Goal: Register for event/course

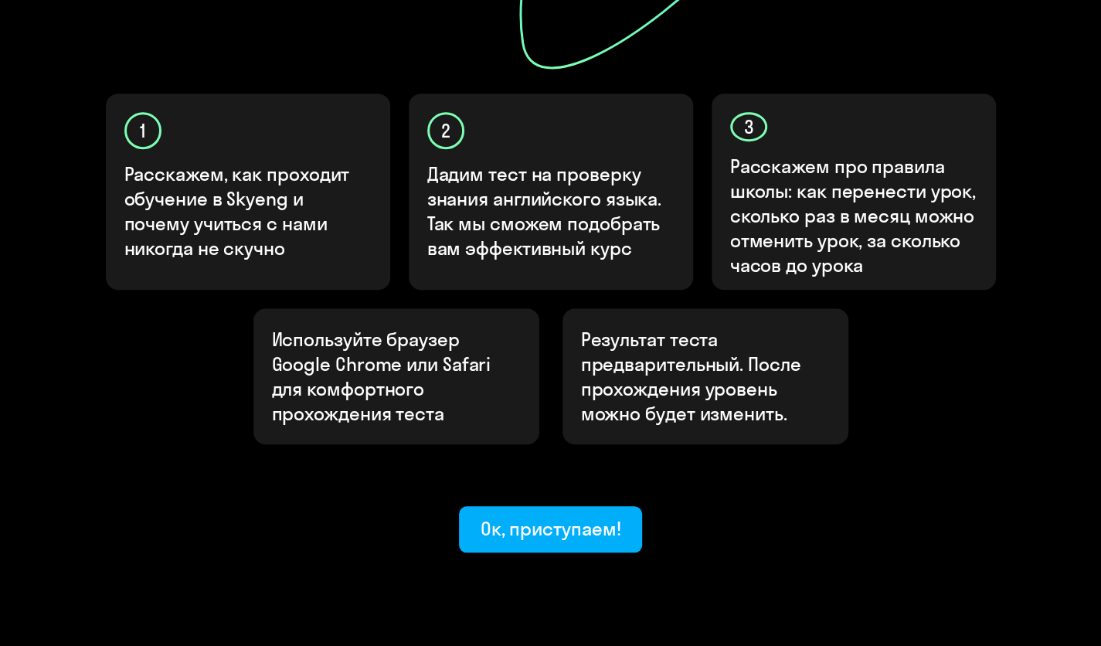
scroll to position [470, 0]
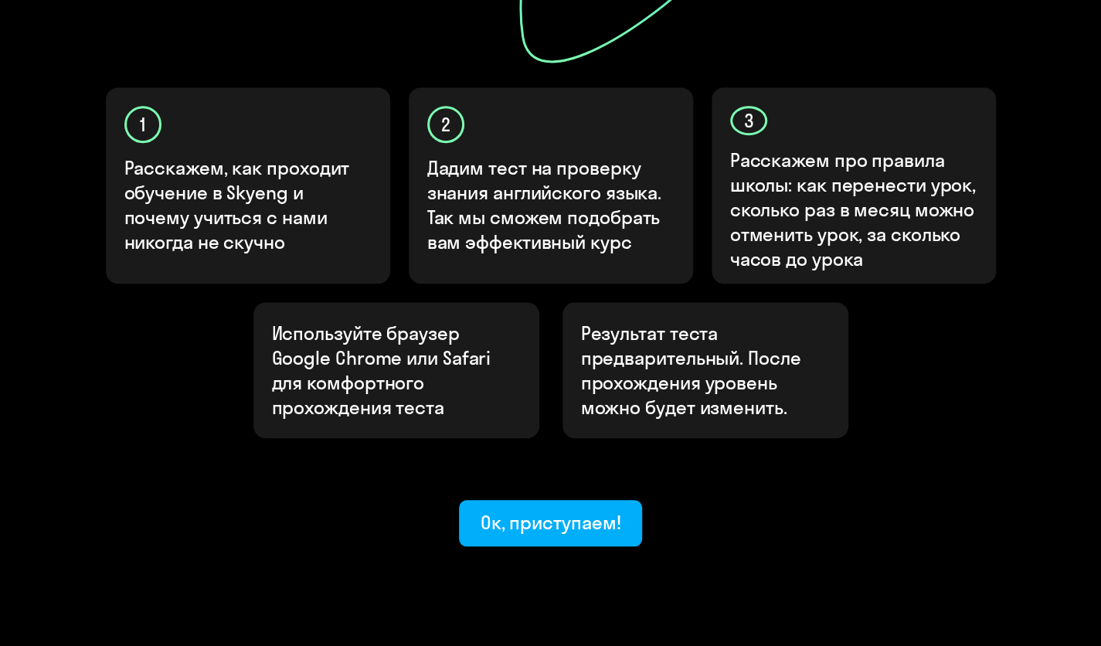
click at [565, 510] on div "Ок, приступаем!" at bounding box center [551, 522] width 141 height 25
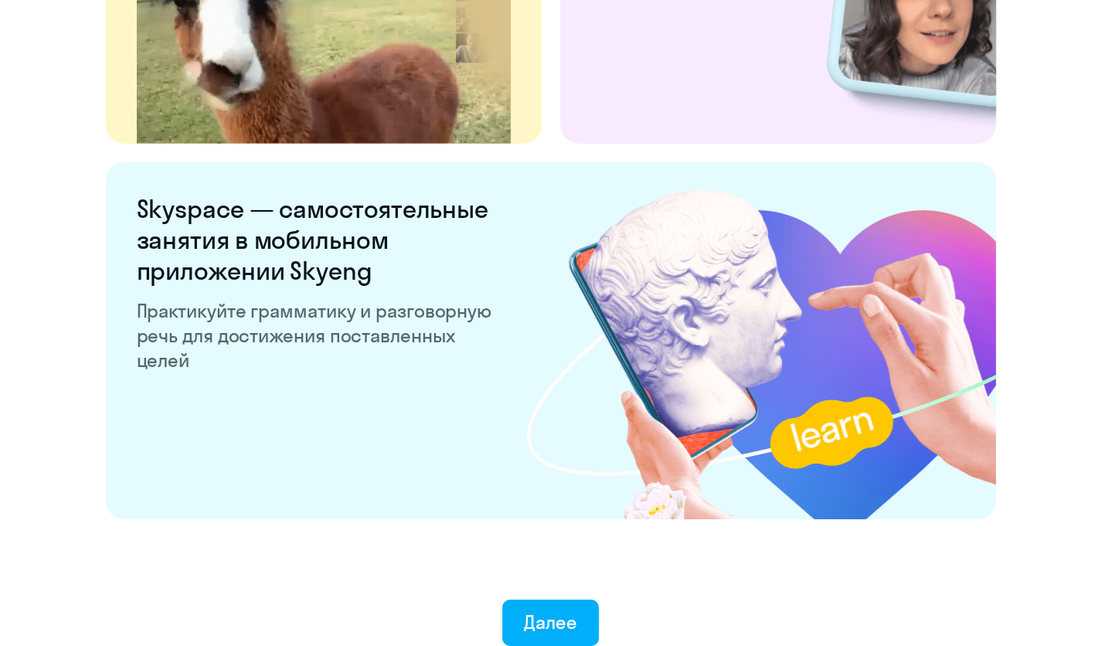
scroll to position [2935, 0]
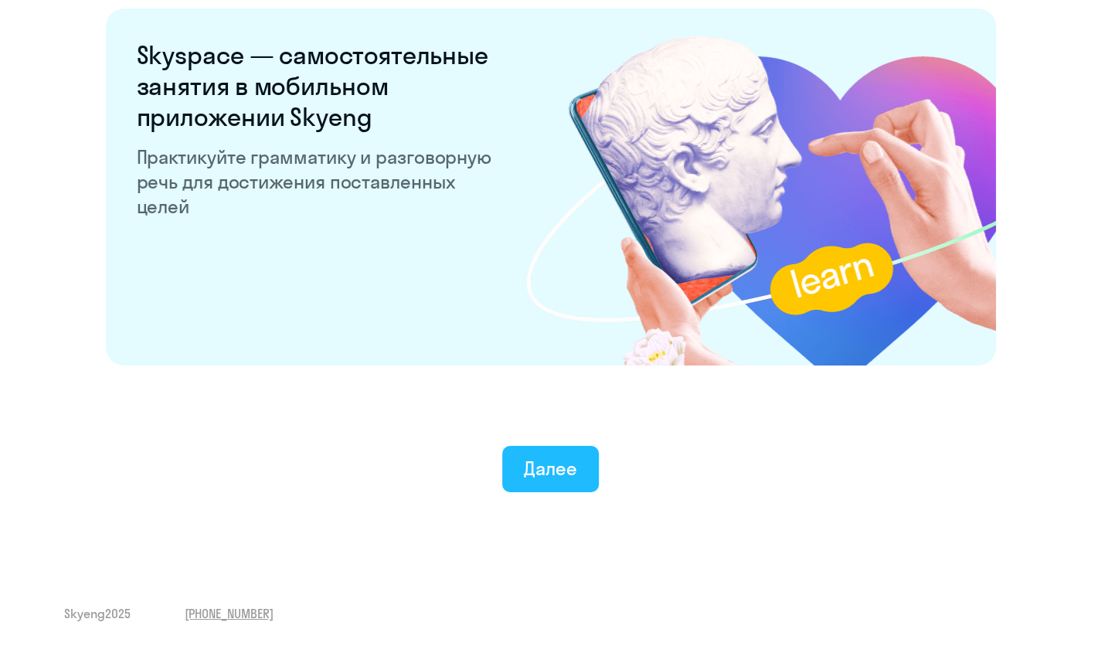
click at [564, 476] on div "Далее" at bounding box center [550, 468] width 53 height 25
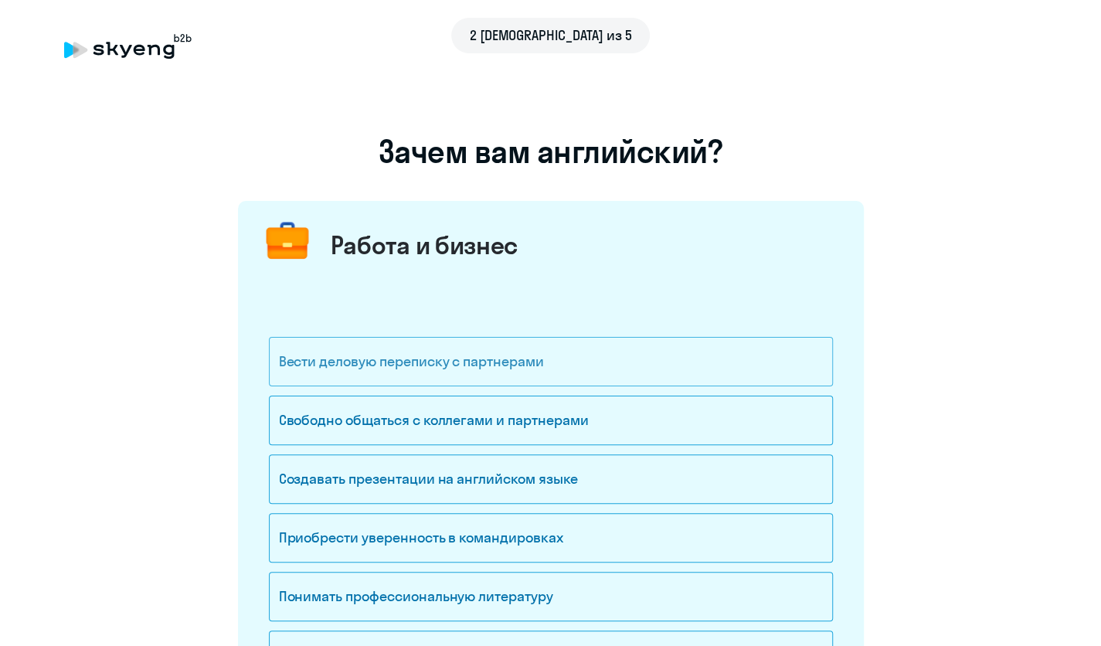
scroll to position [77, 0]
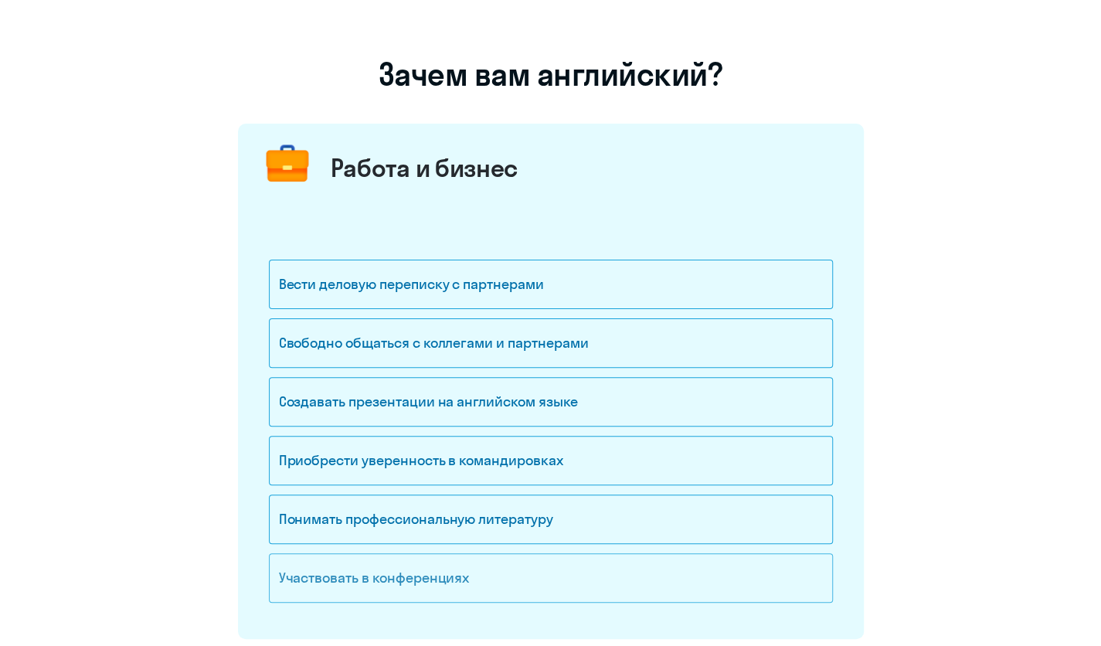
click at [389, 577] on div "Участвовать в конференциях" at bounding box center [551, 577] width 564 height 49
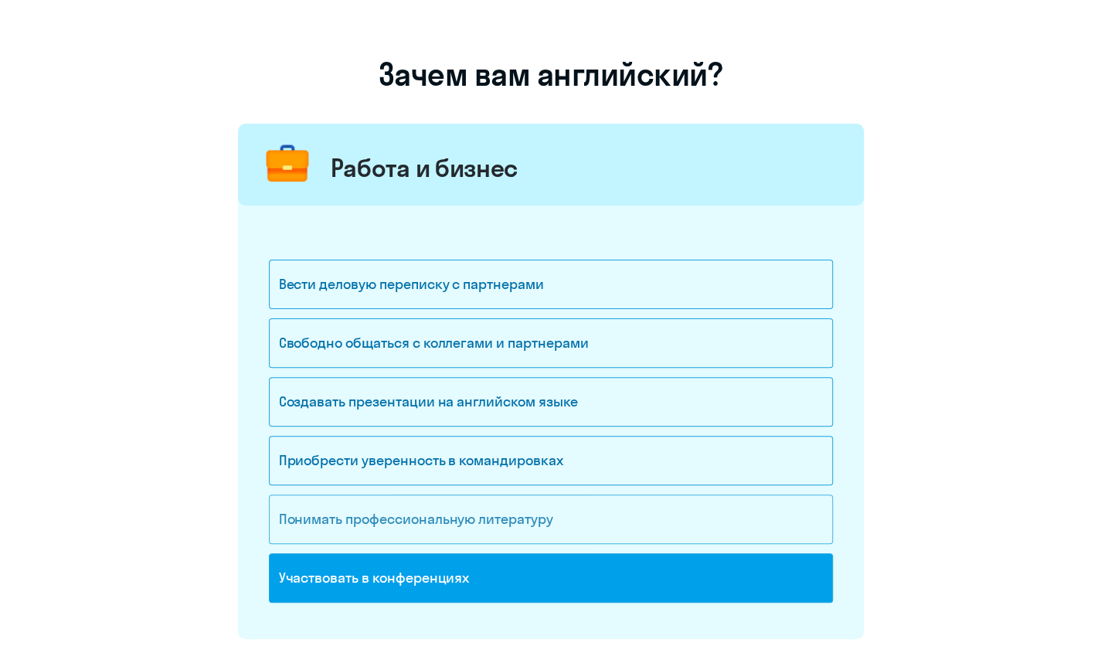
click at [427, 515] on div "Понимать профессиональную литературу" at bounding box center [551, 518] width 564 height 49
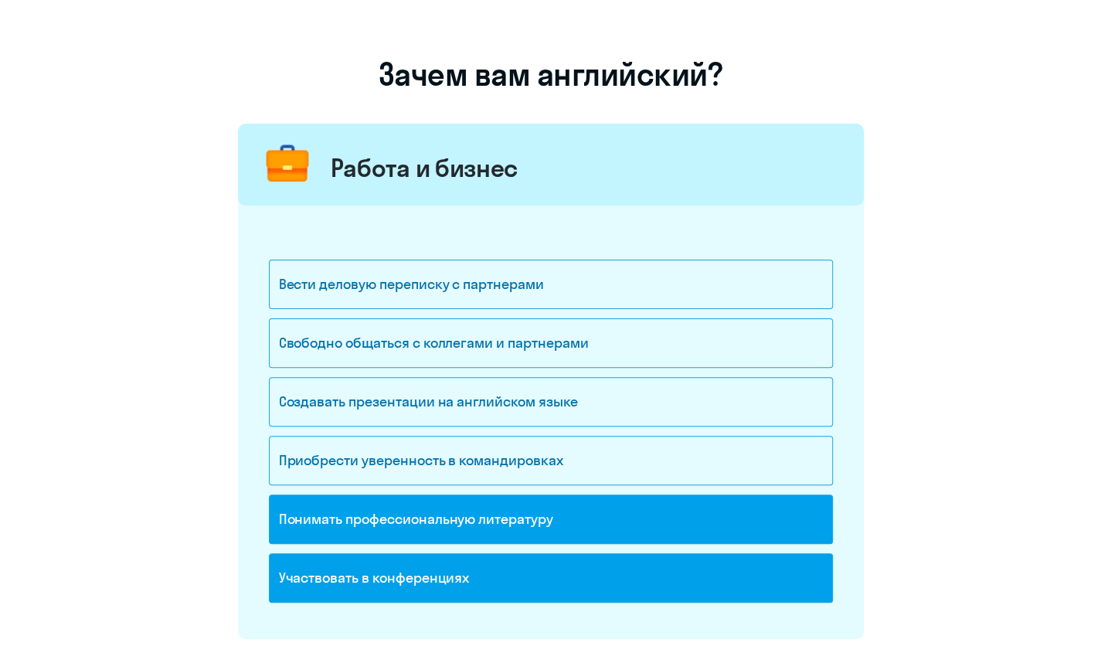
click at [532, 515] on div "Понимать профессиональную литературу" at bounding box center [551, 518] width 564 height 49
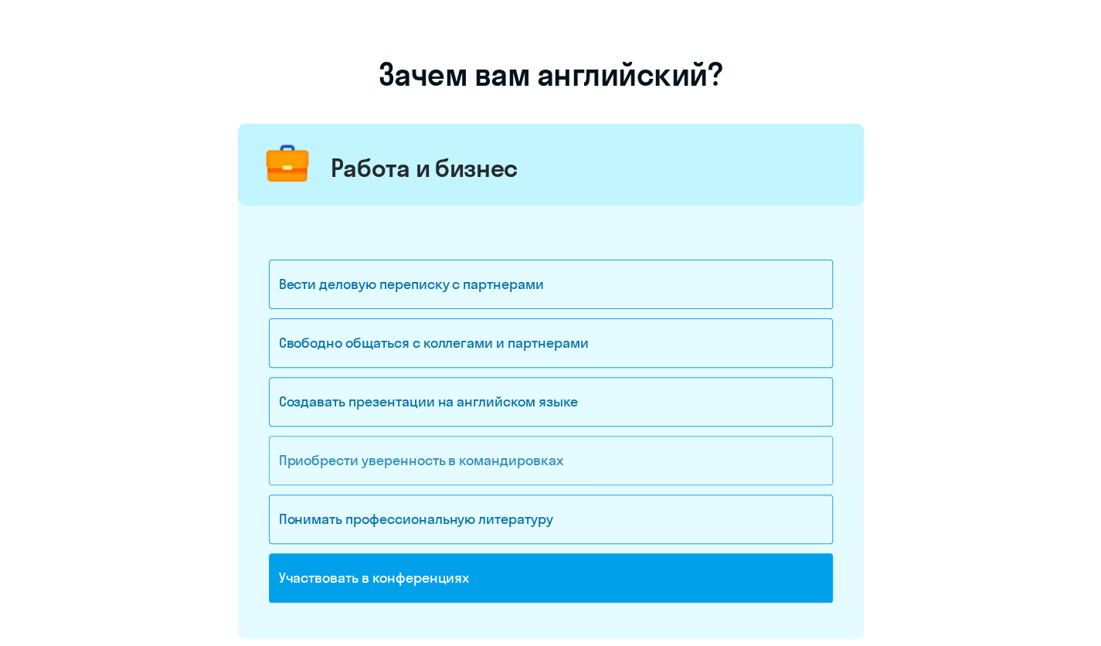
click at [402, 454] on div "Приобрести уверенность в командировках" at bounding box center [551, 460] width 564 height 49
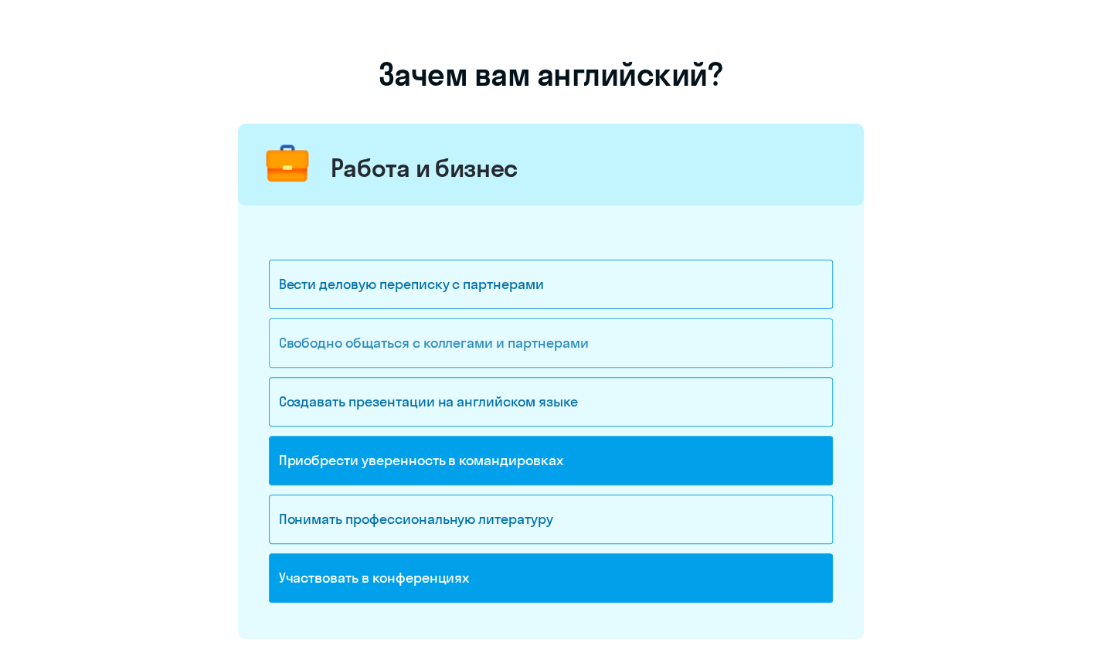
click at [400, 330] on div "Свободно общаться с коллегами и партнерами" at bounding box center [551, 342] width 564 height 49
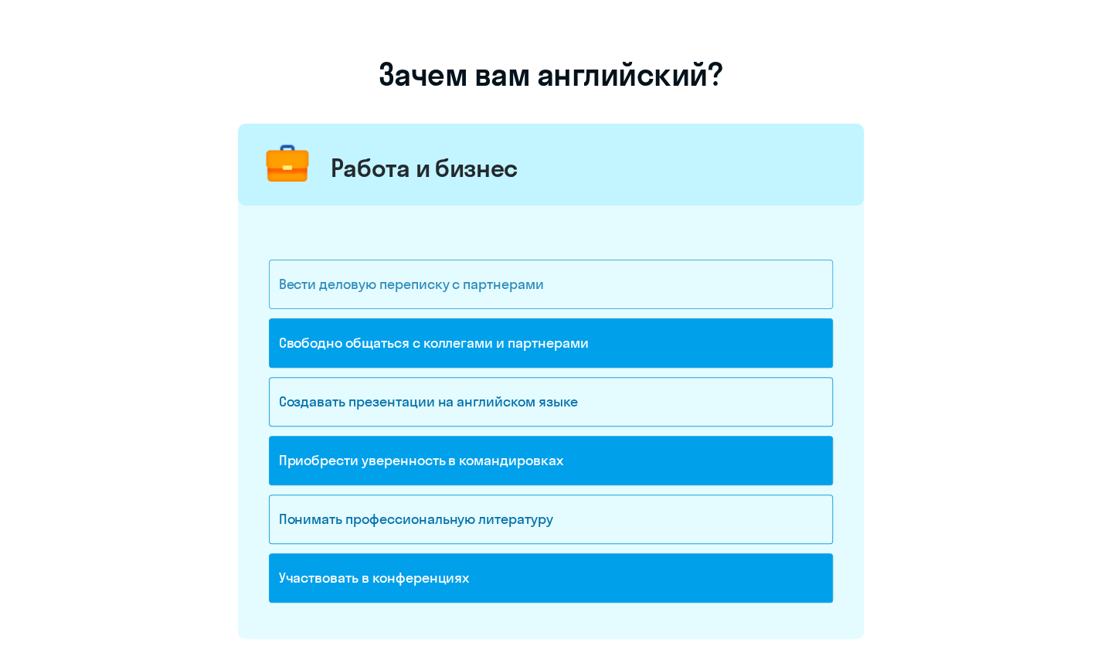
drag, startPoint x: 443, startPoint y: 278, endPoint x: 490, endPoint y: 281, distance: 47.2
click at [443, 277] on div "Вести деловую переписку с партнерами" at bounding box center [551, 284] width 564 height 49
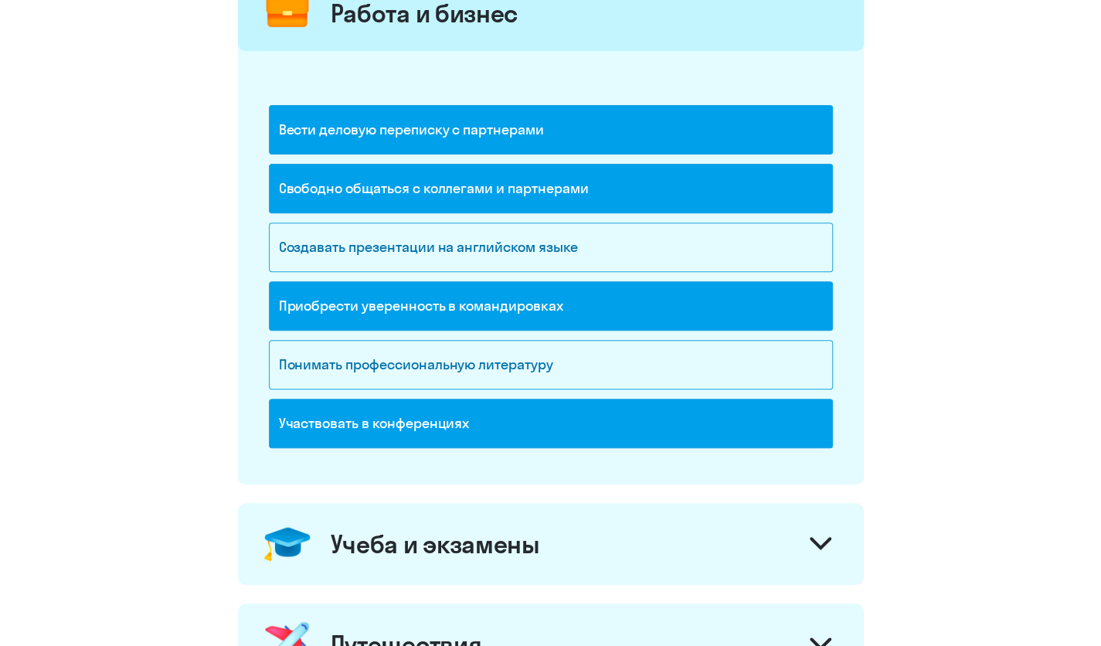
scroll to position [309, 0]
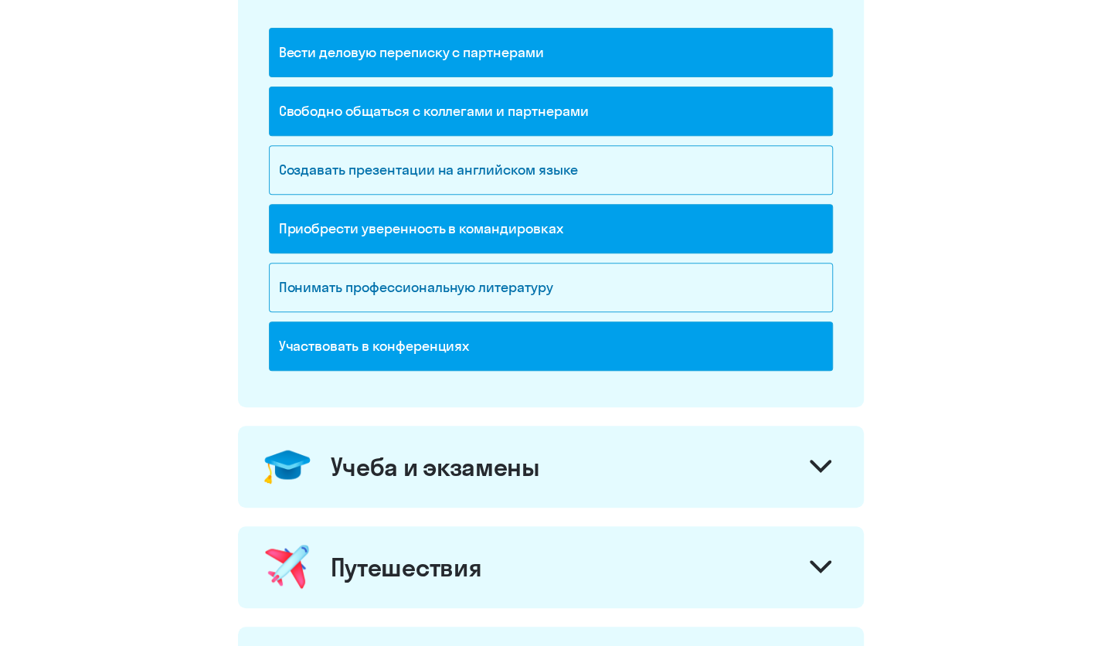
click at [817, 460] on icon at bounding box center [821, 466] width 22 height 13
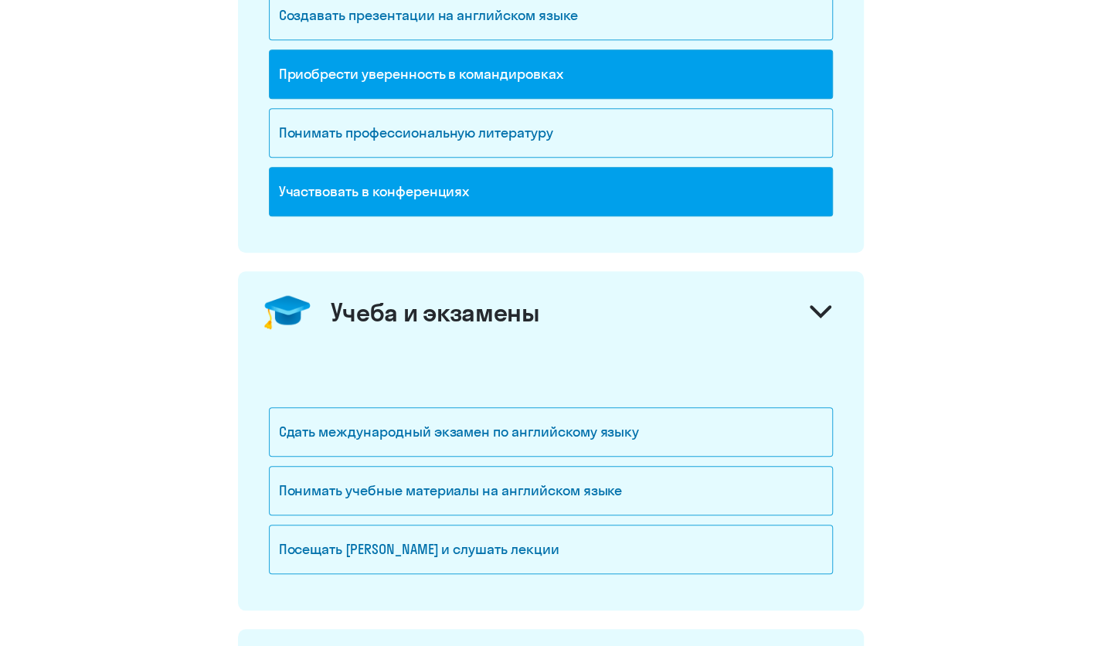
scroll to position [541, 0]
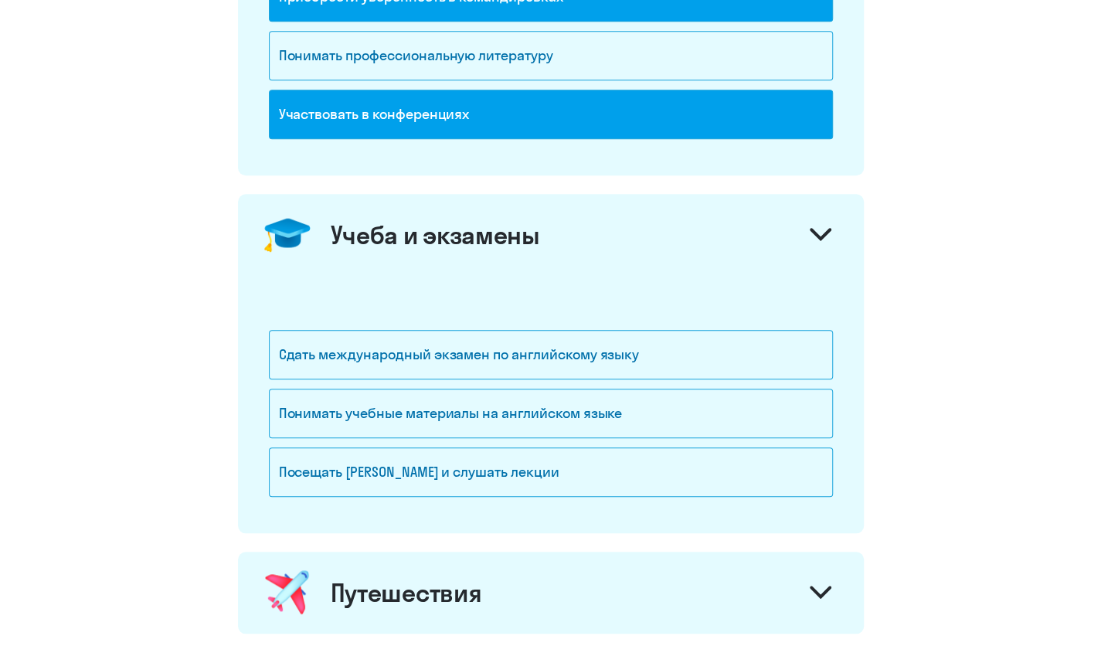
click at [824, 228] on icon at bounding box center [821, 234] width 22 height 13
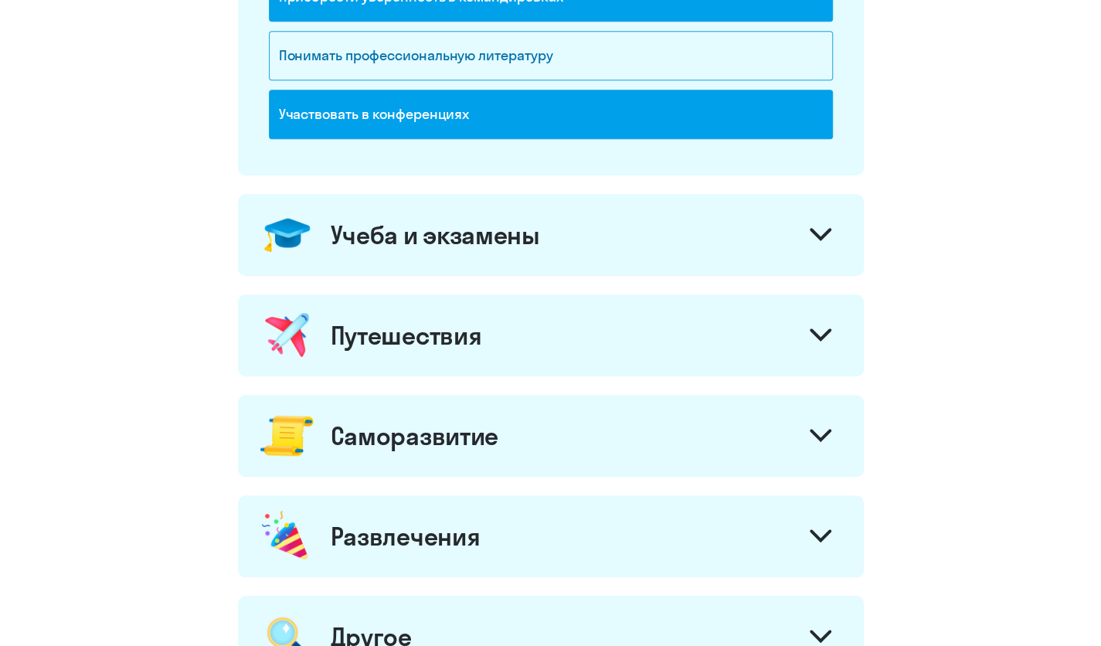
click at [831, 346] on div at bounding box center [820, 336] width 37 height 37
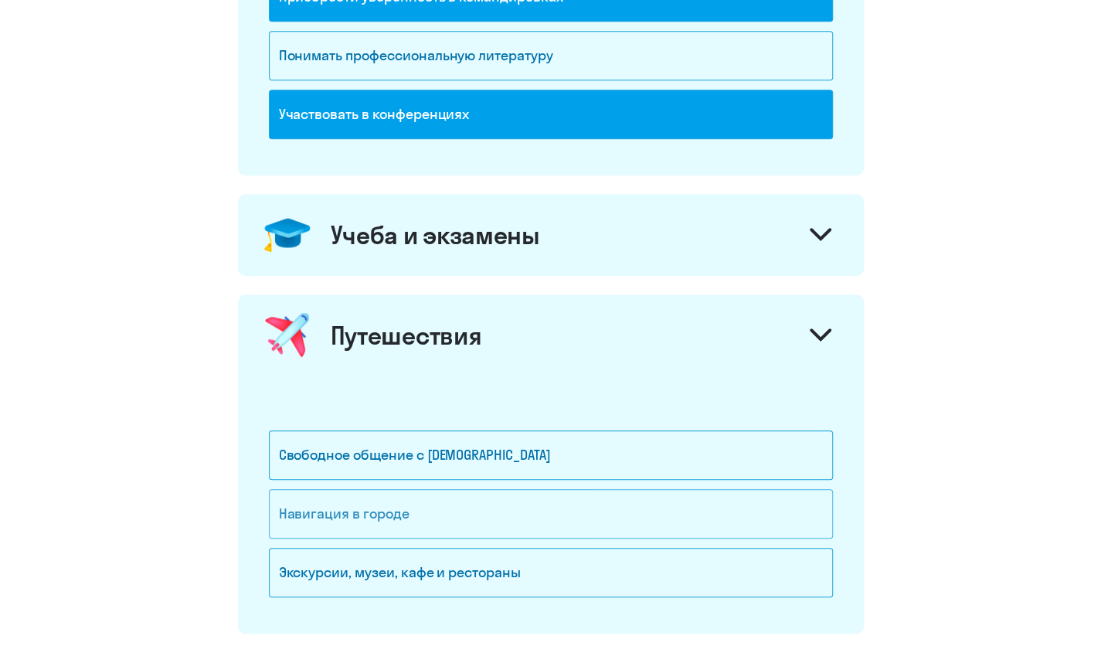
click at [373, 517] on div "Навигация в городе" at bounding box center [551, 513] width 564 height 49
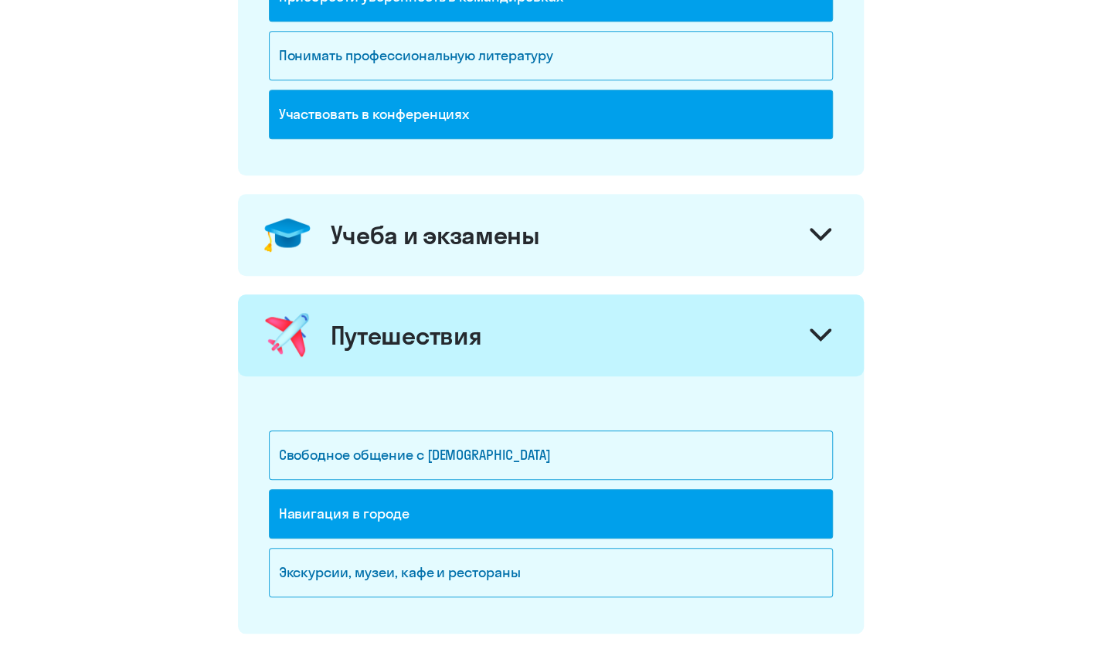
click at [373, 517] on div "Навигация в городе" at bounding box center [551, 513] width 564 height 49
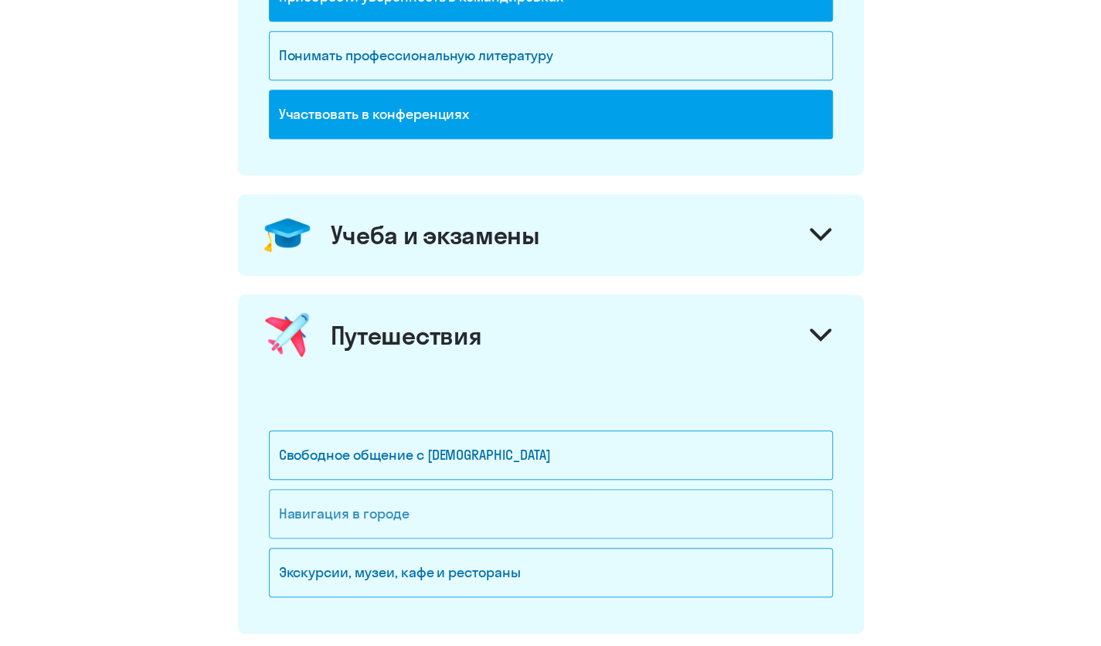
click at [402, 518] on div "Навигация в городе" at bounding box center [551, 513] width 564 height 49
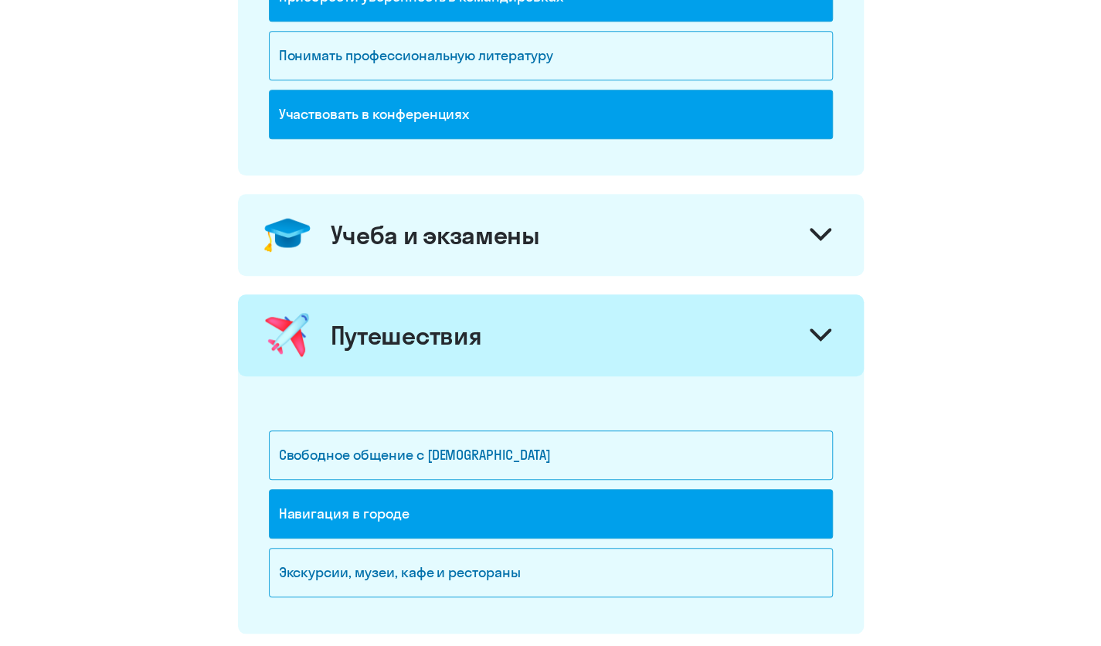
click at [406, 504] on div "Навигация в городе" at bounding box center [551, 513] width 564 height 49
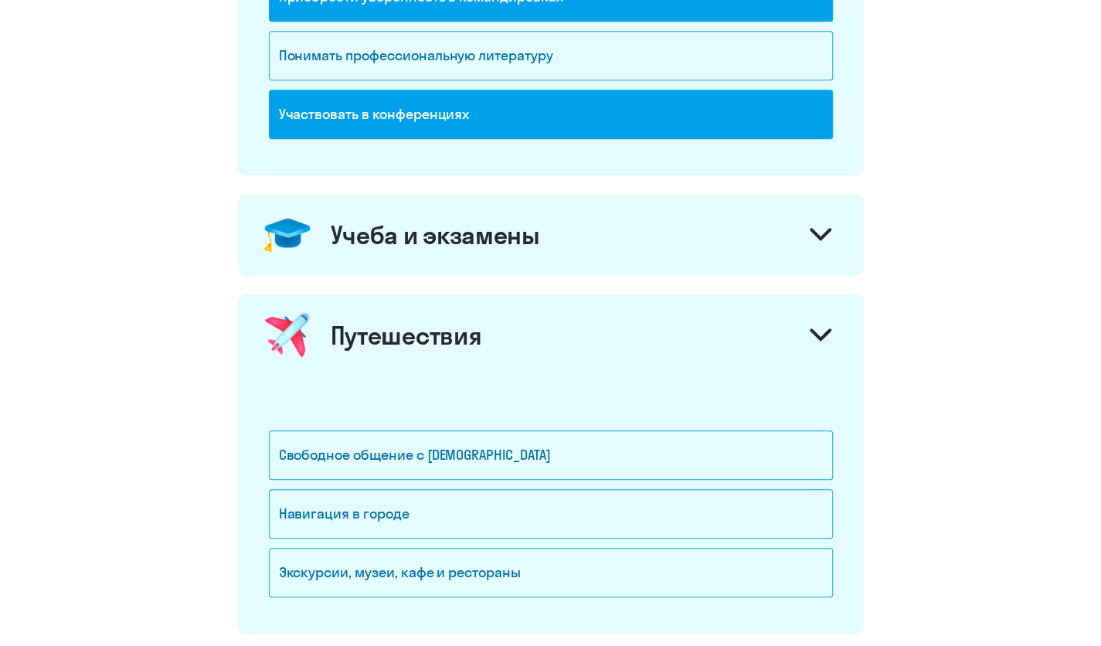
click at [808, 333] on div at bounding box center [820, 336] width 37 height 37
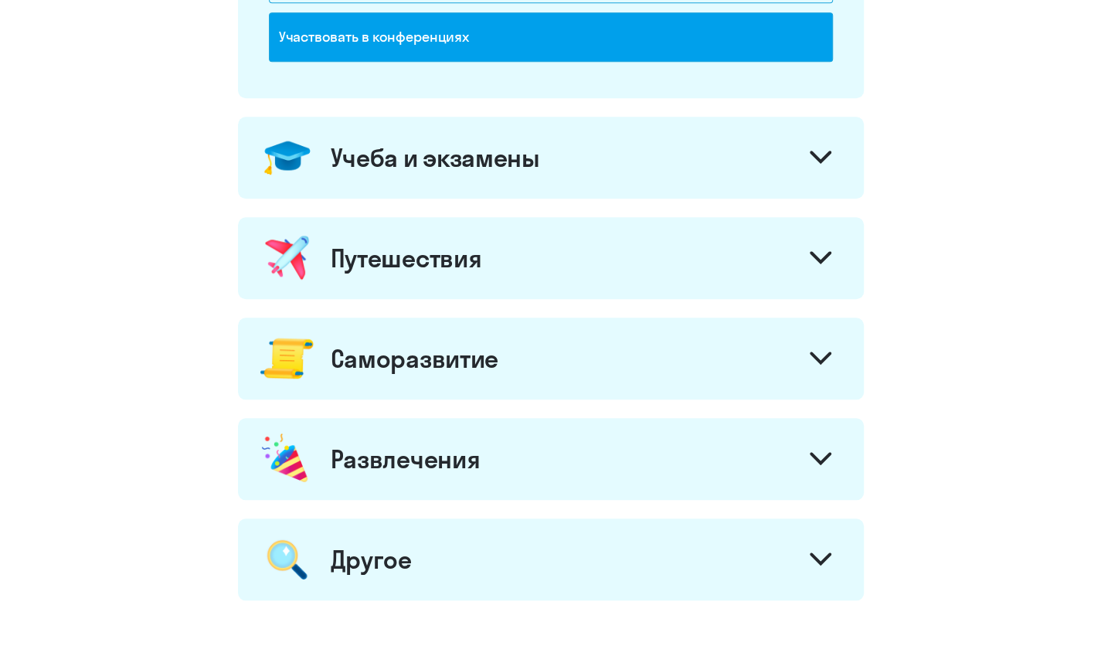
scroll to position [825, 0]
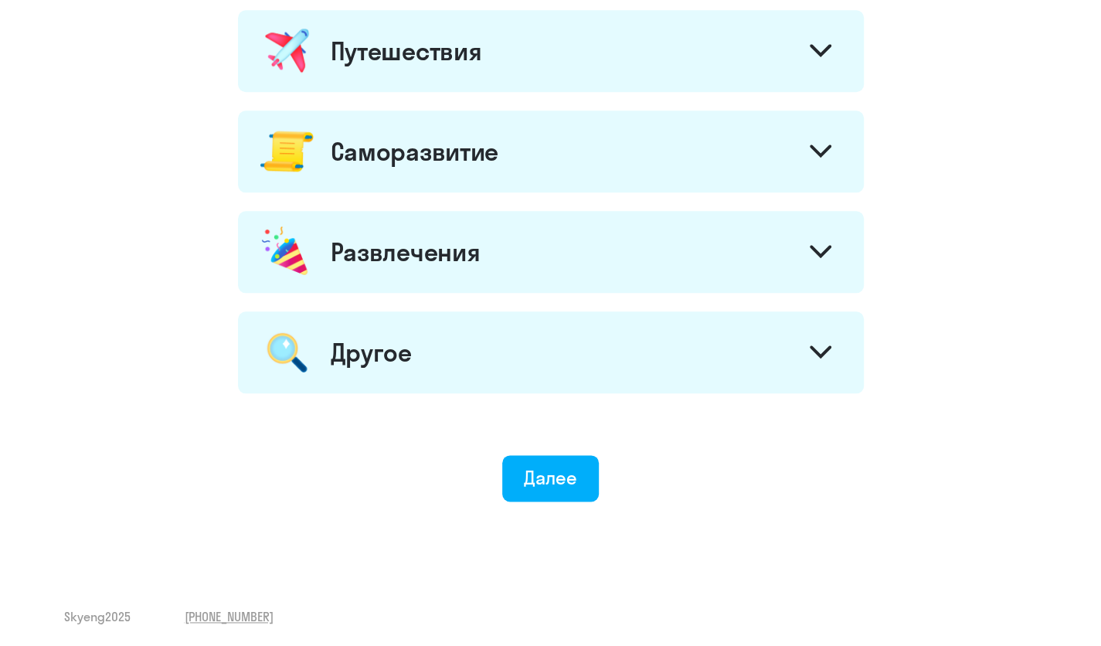
click at [797, 324] on div "Другое" at bounding box center [551, 352] width 626 height 82
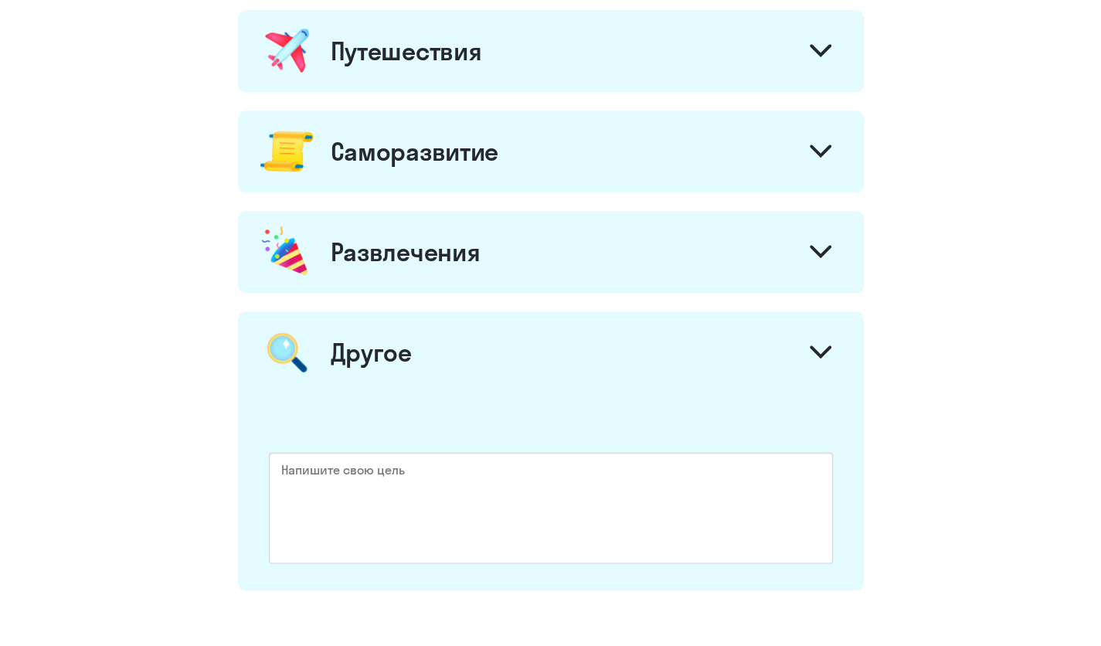
click at [807, 328] on div "Другое" at bounding box center [551, 352] width 626 height 82
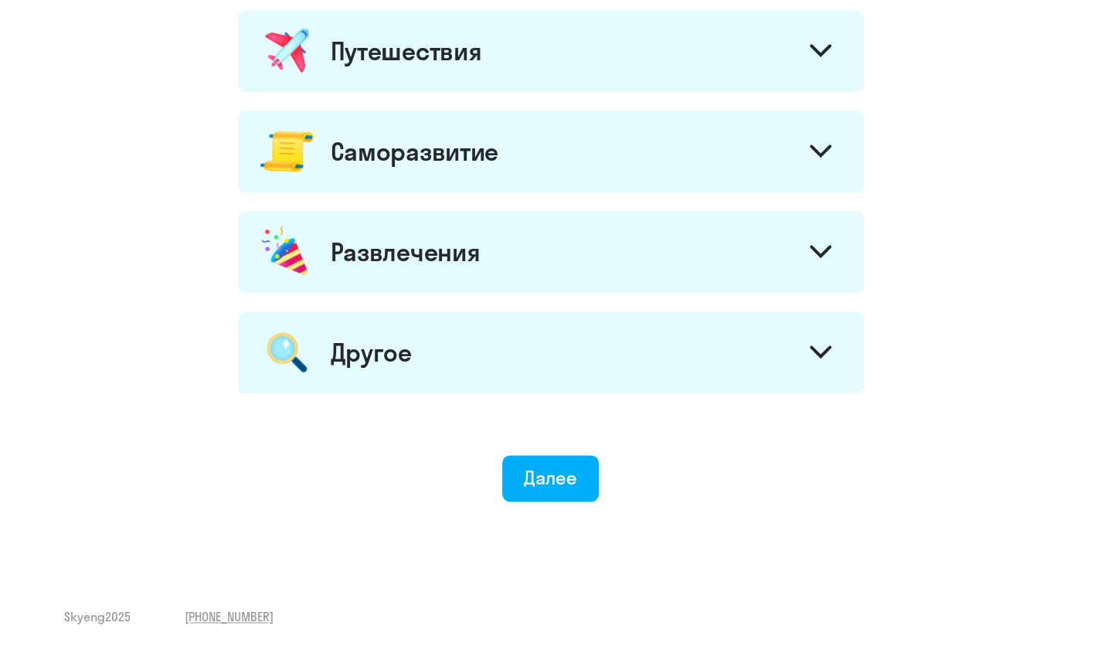
click at [818, 248] on icon at bounding box center [821, 251] width 22 height 13
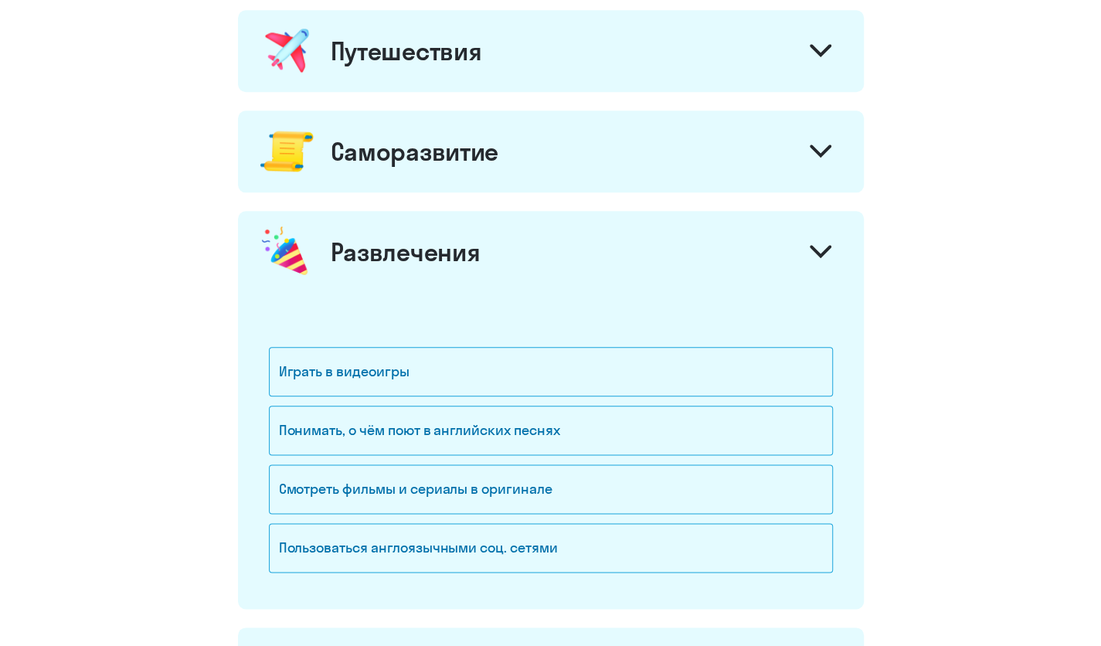
click at [818, 248] on icon at bounding box center [821, 251] width 22 height 13
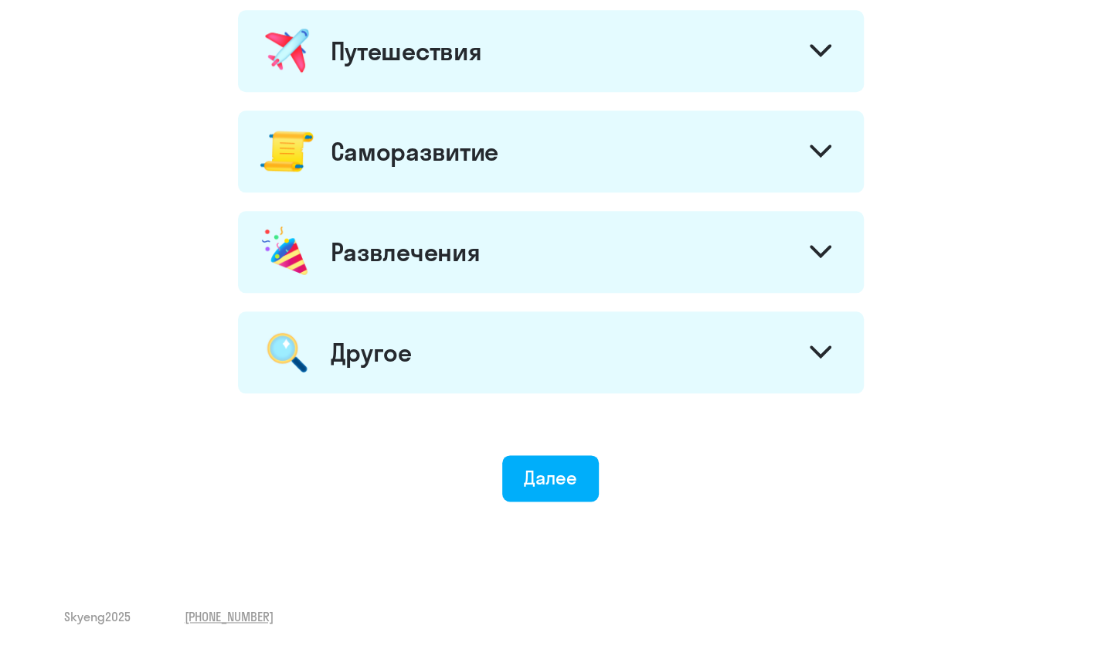
scroll to position [671, 0]
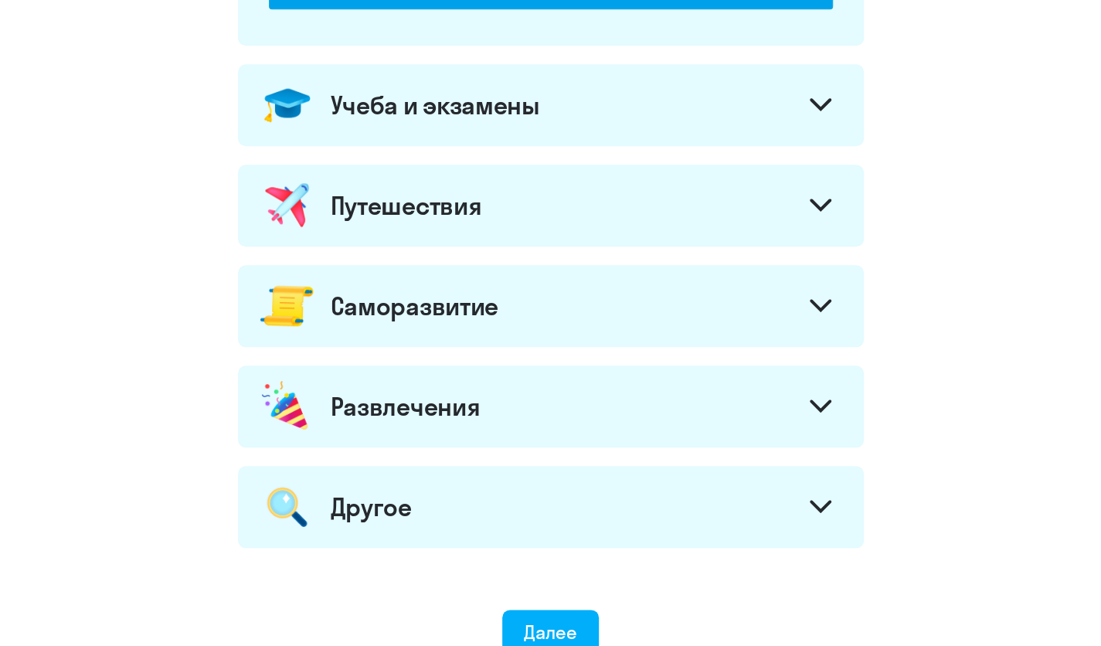
click at [814, 299] on icon at bounding box center [821, 305] width 22 height 13
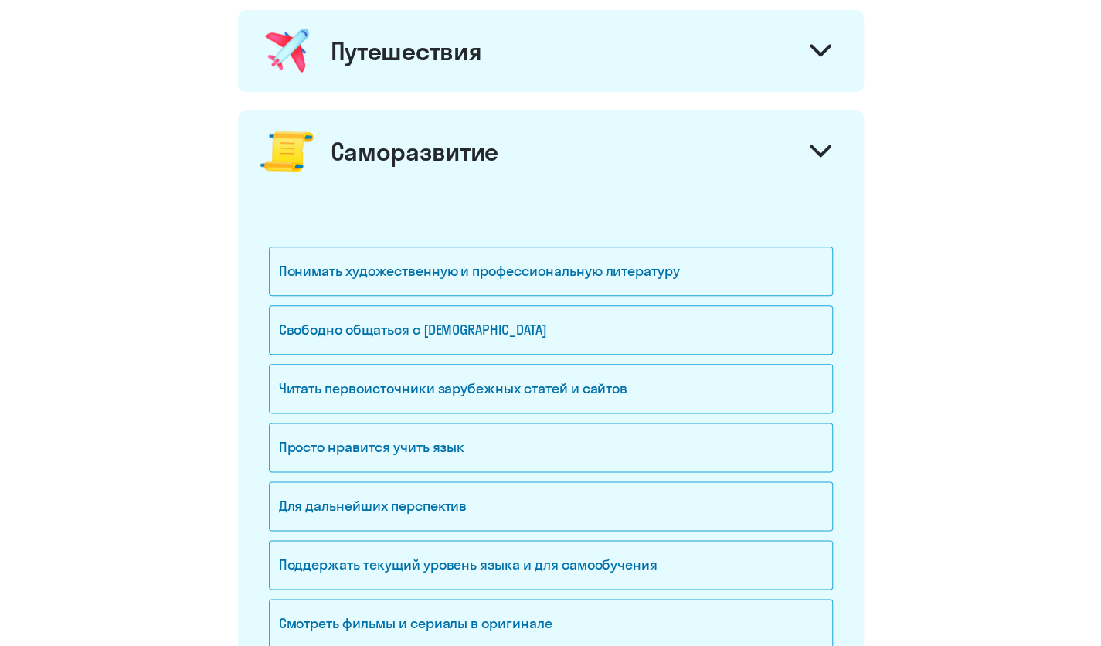
scroll to position [902, 0]
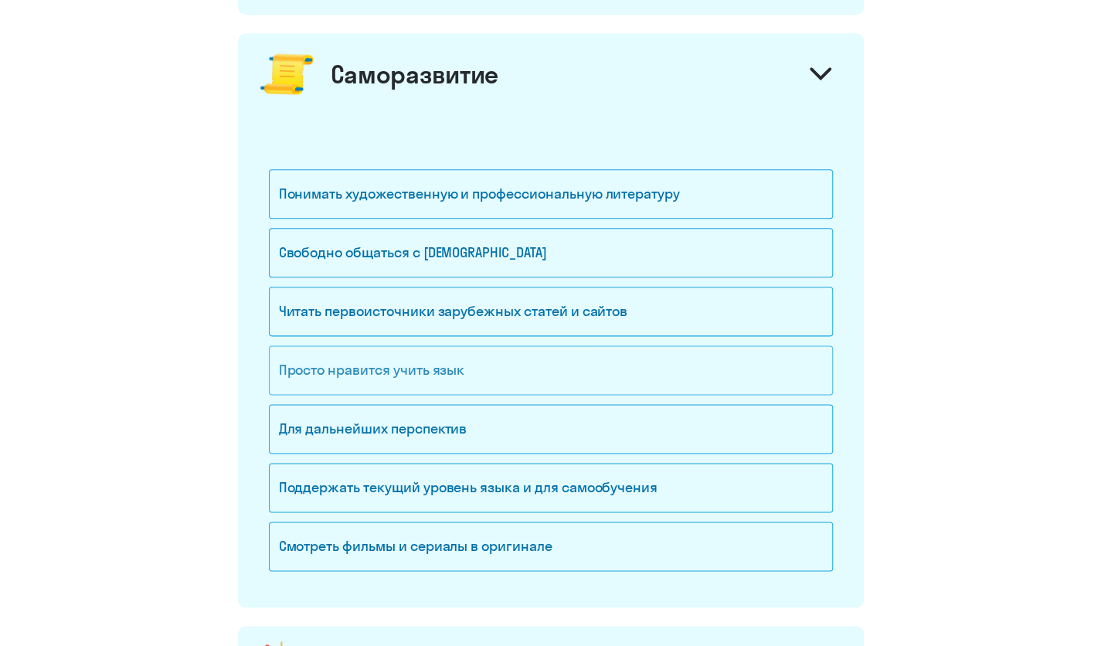
click at [422, 355] on div "Просто нравится учить язык" at bounding box center [551, 369] width 564 height 49
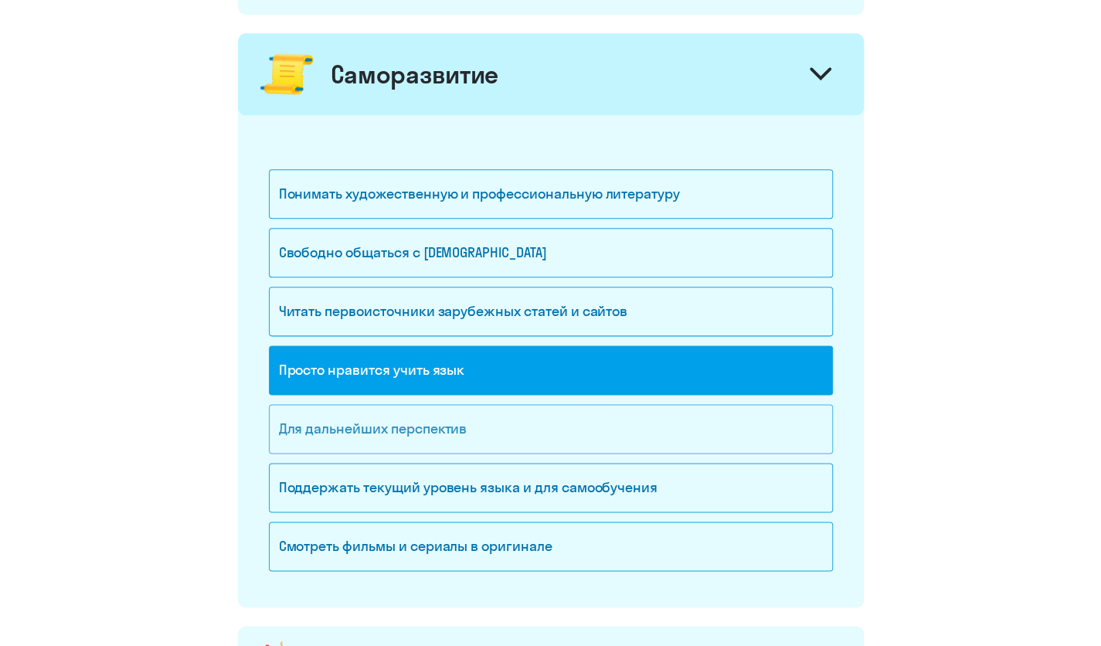
click at [404, 414] on div "Для дальнейших перспектив" at bounding box center [551, 428] width 564 height 49
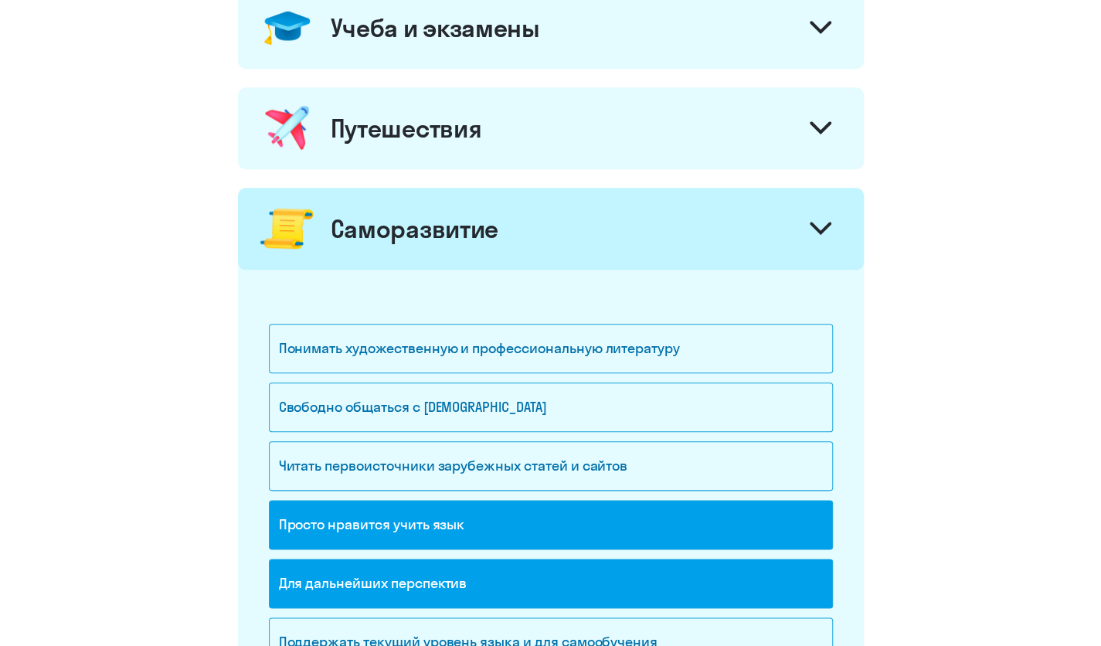
scroll to position [671, 0]
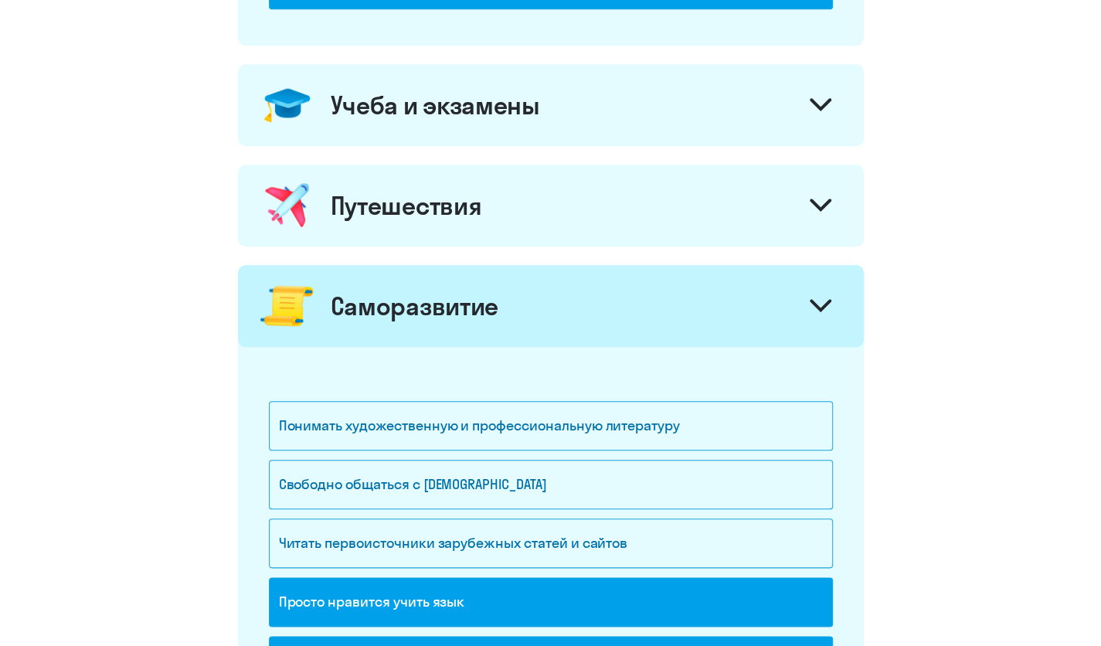
click at [821, 313] on div at bounding box center [820, 307] width 37 height 37
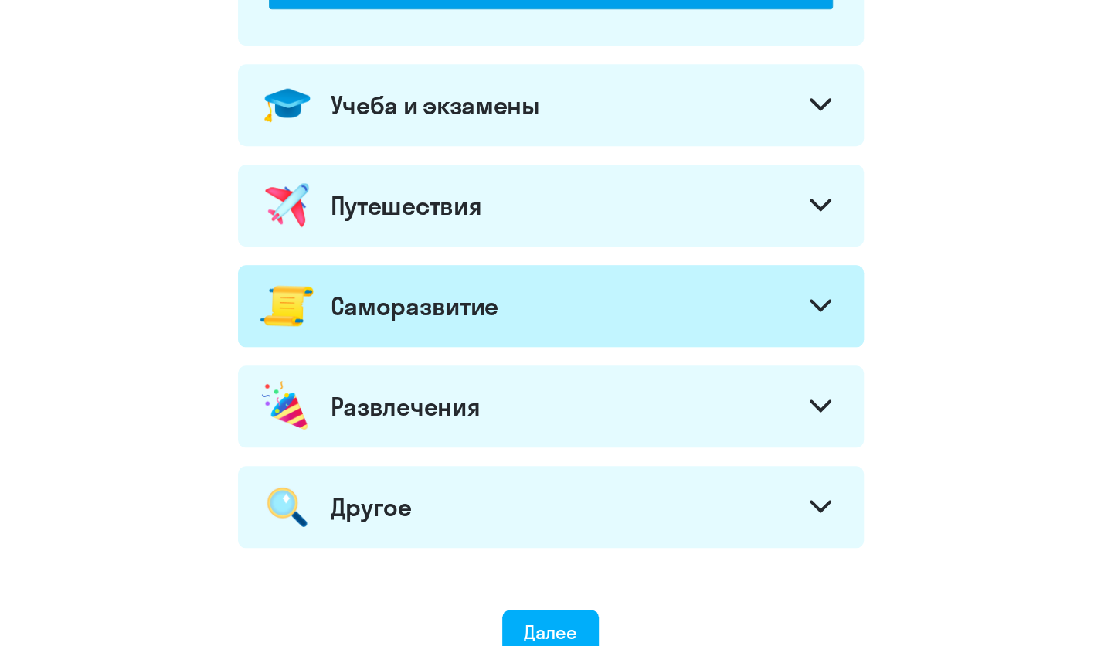
click at [800, 199] on div "Путешествия" at bounding box center [551, 206] width 626 height 82
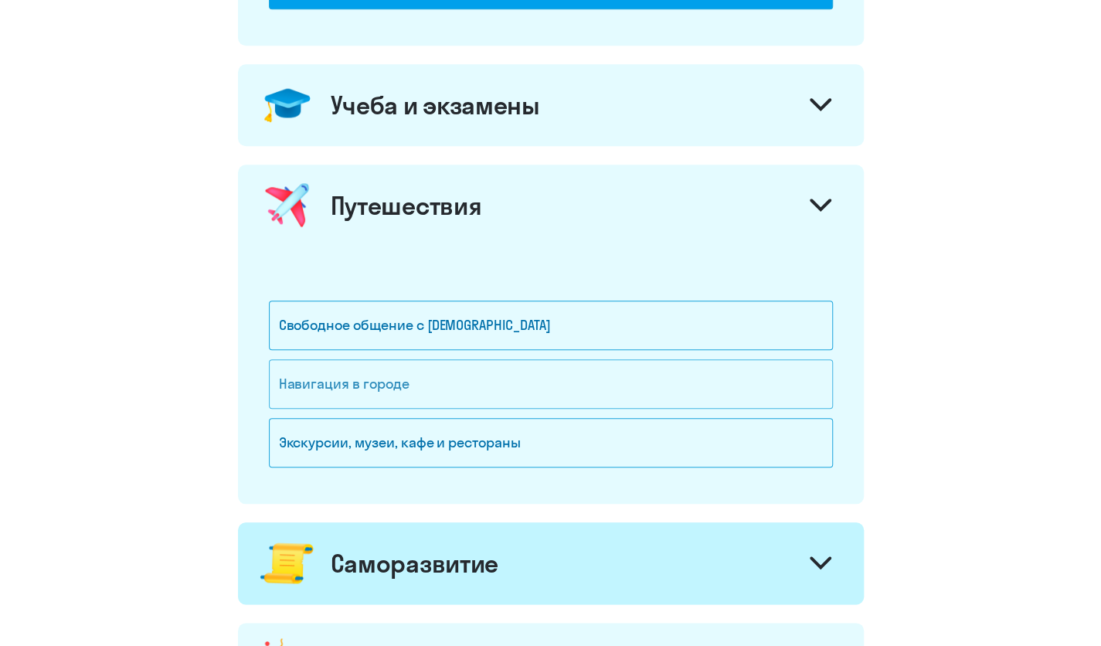
click at [375, 386] on div "Навигация в городе" at bounding box center [551, 383] width 564 height 49
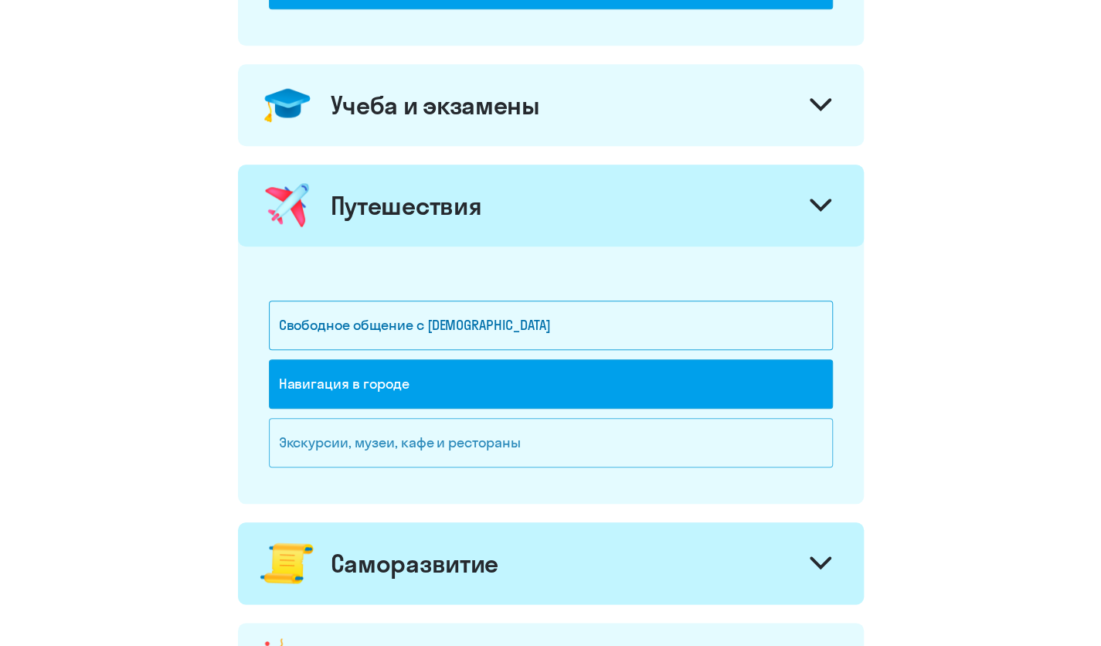
drag, startPoint x: 378, startPoint y: 454, endPoint x: 483, endPoint y: 315, distance: 174.3
click at [379, 454] on div "Экскурсии, музеи, кафе и рестораны" at bounding box center [551, 442] width 564 height 49
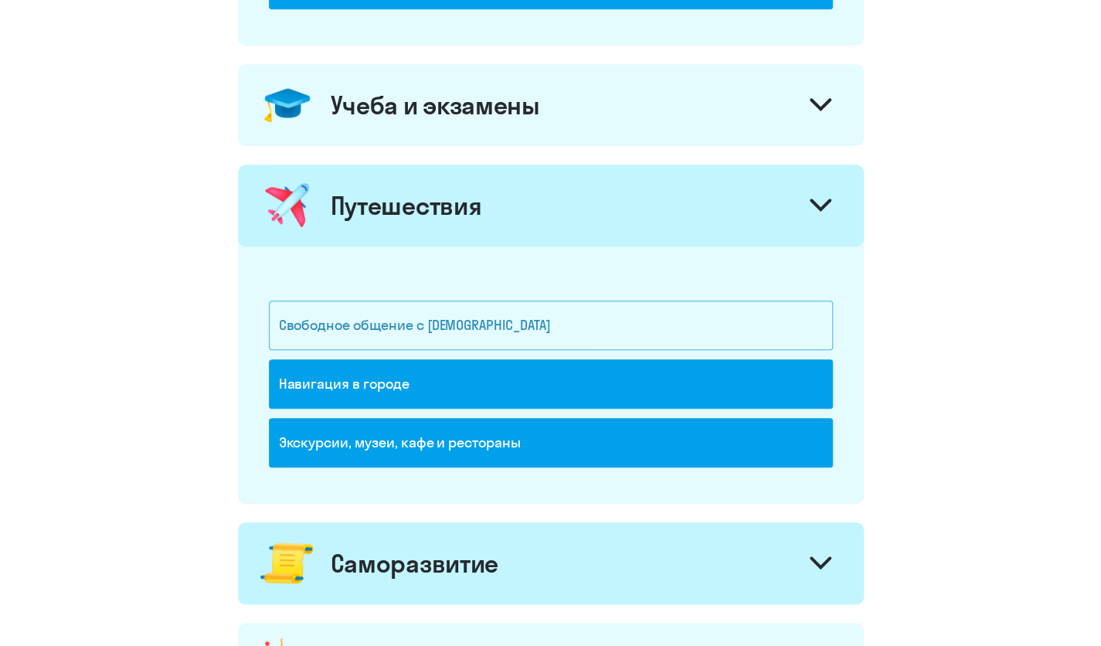
click at [488, 301] on div "Свободное общение с [DEMOGRAPHIC_DATA]" at bounding box center [551, 325] width 564 height 49
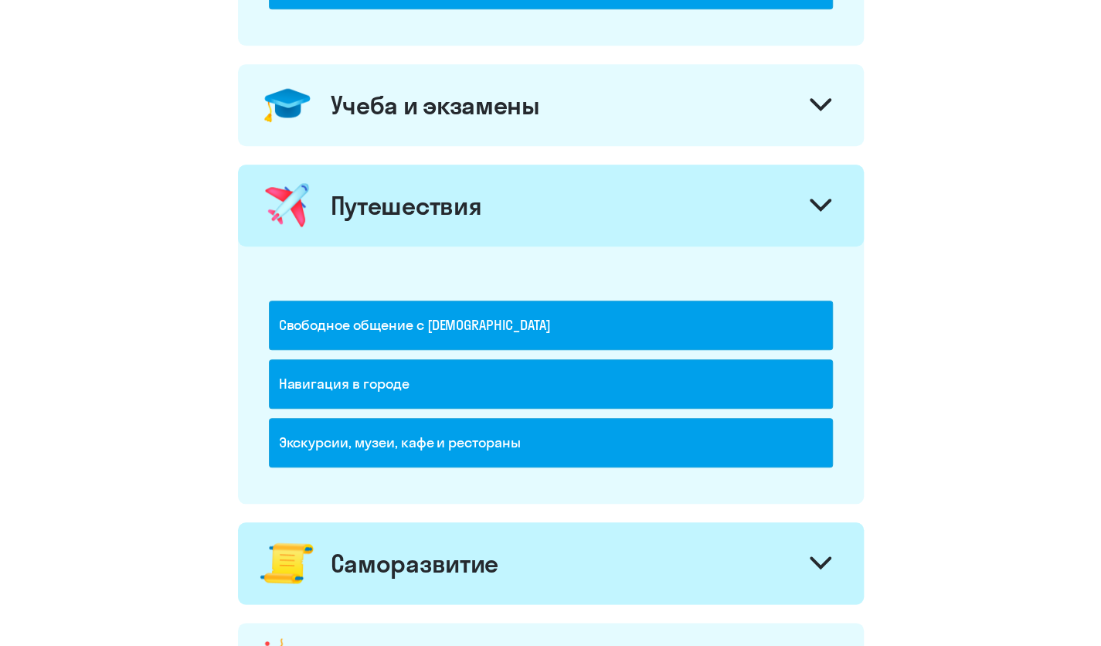
click at [805, 178] on div "Путешествия" at bounding box center [551, 206] width 626 height 82
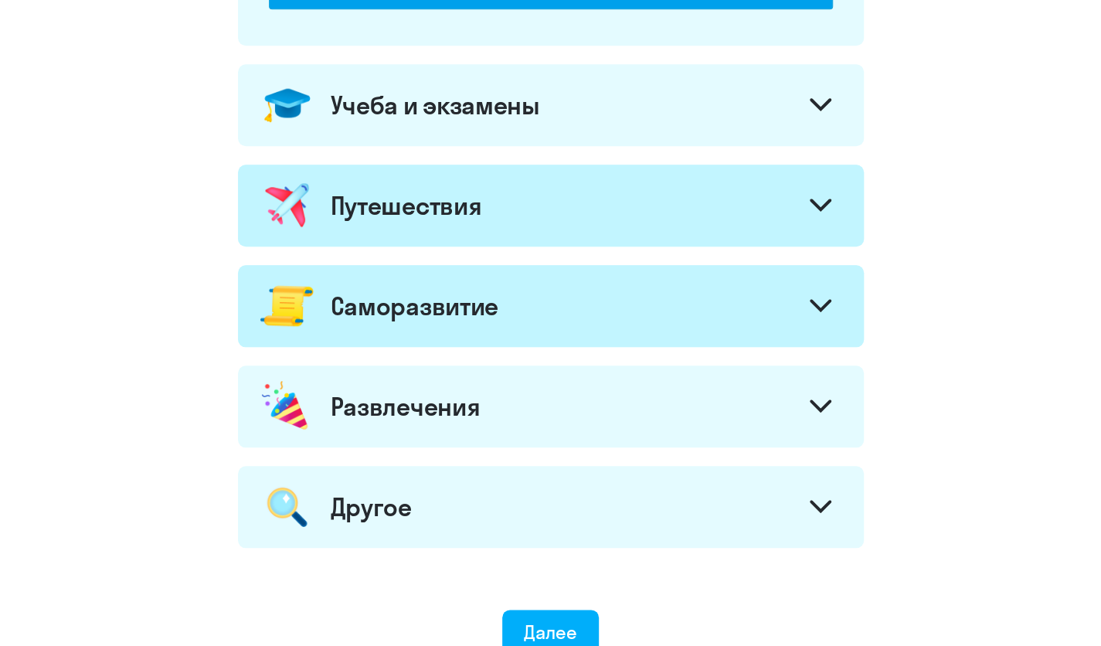
click at [790, 99] on div "Учеба и экзамены" at bounding box center [551, 105] width 626 height 82
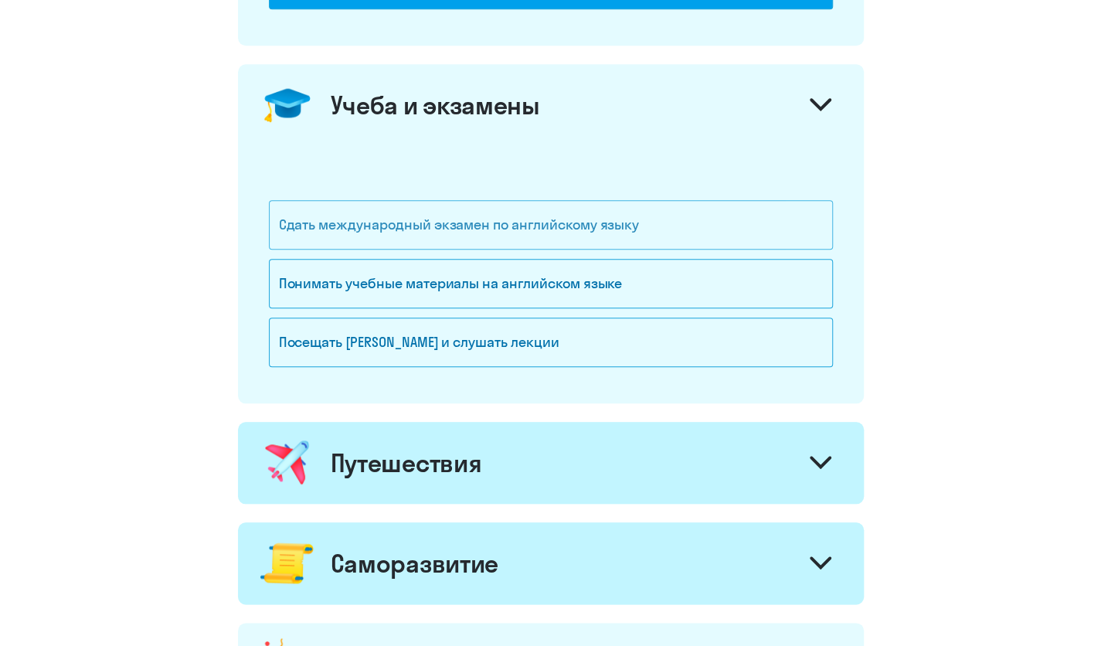
click at [604, 223] on div "Сдать международный экзамен по английскому языку" at bounding box center [551, 224] width 564 height 49
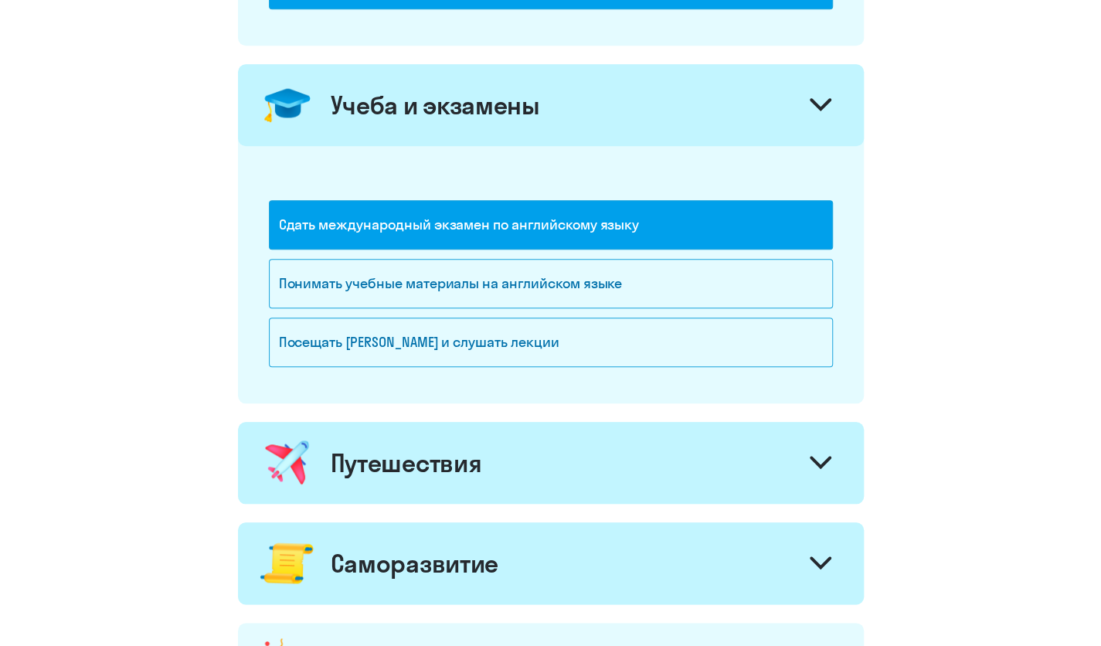
click at [540, 218] on div "Сдать международный экзамен по английскому языку" at bounding box center [551, 224] width 564 height 49
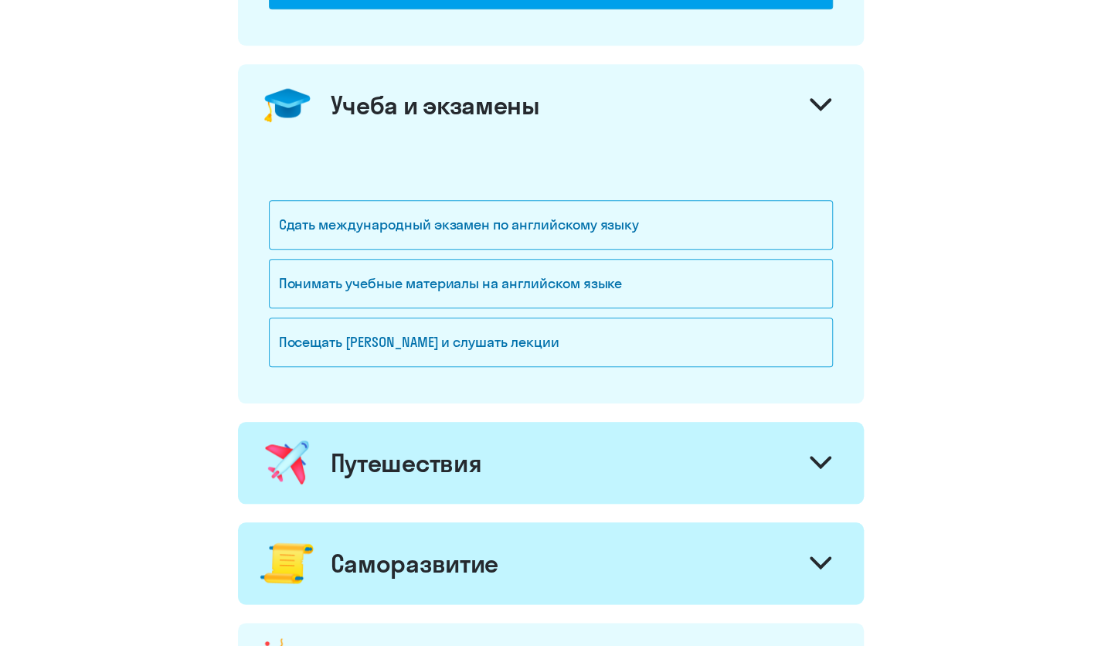
click at [828, 102] on icon at bounding box center [821, 104] width 22 height 13
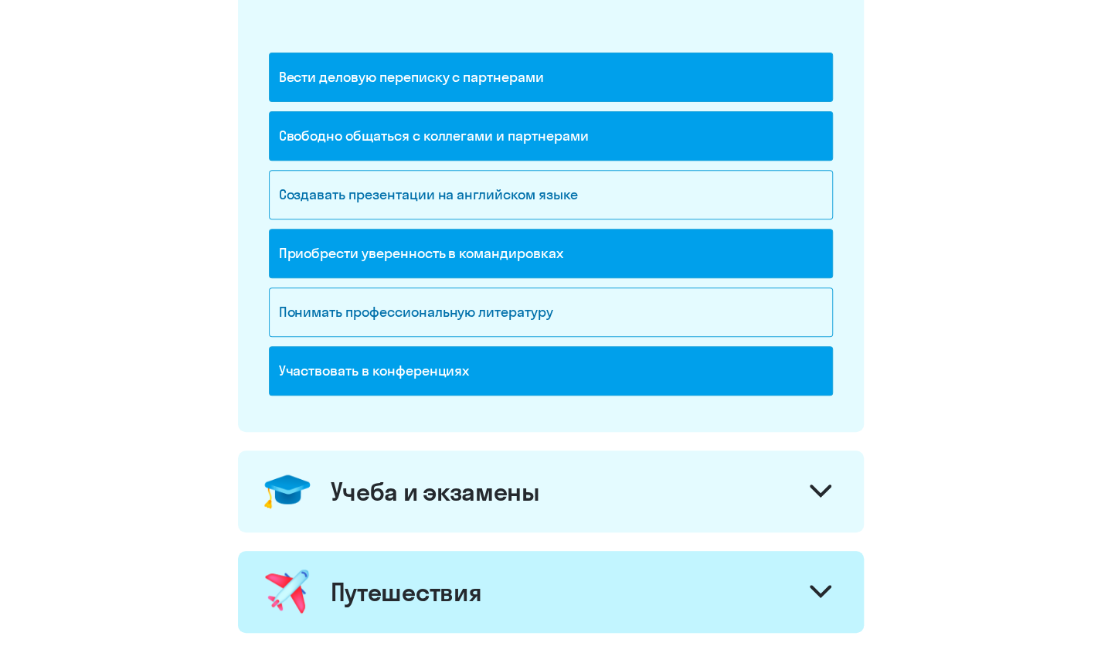
scroll to position [825, 0]
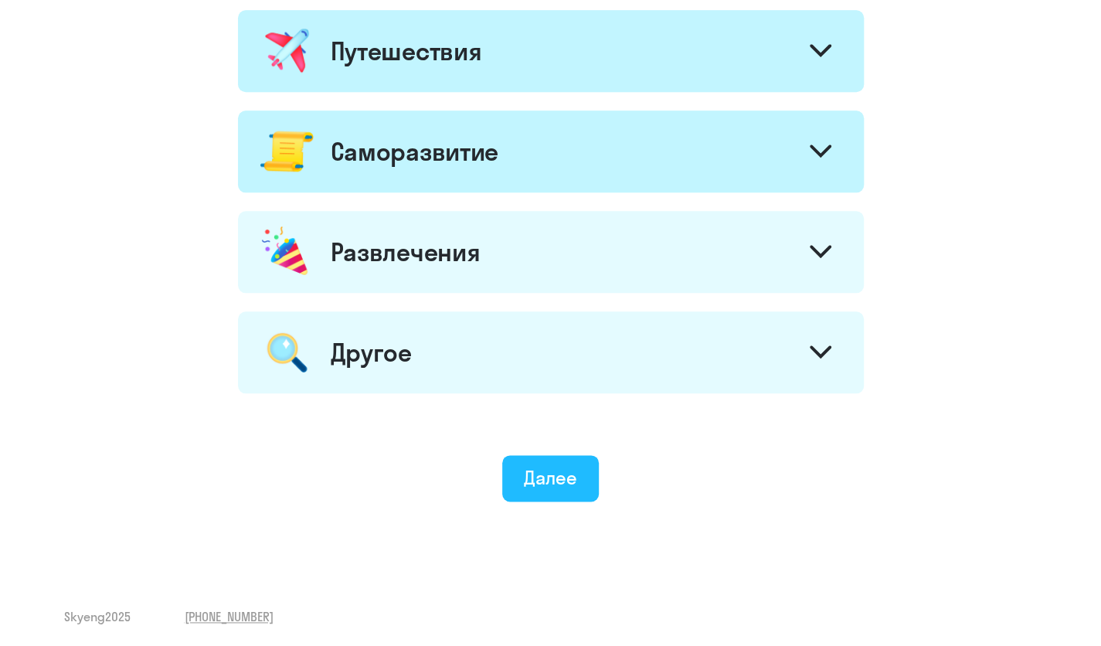
click at [555, 460] on button "Далее" at bounding box center [550, 478] width 97 height 46
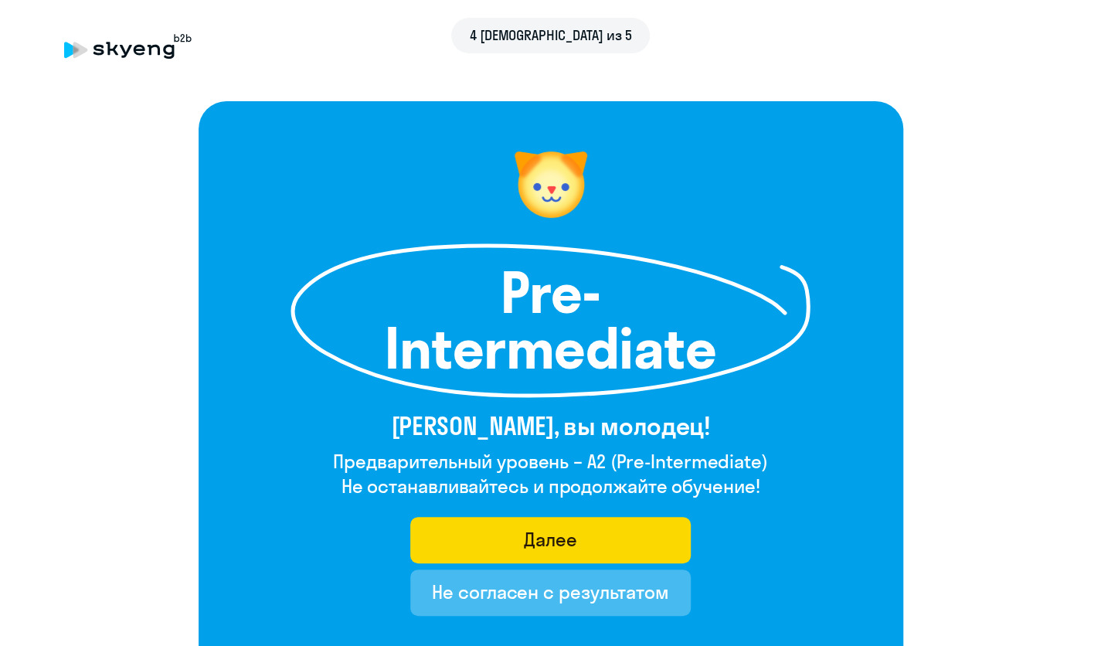
scroll to position [77, 0]
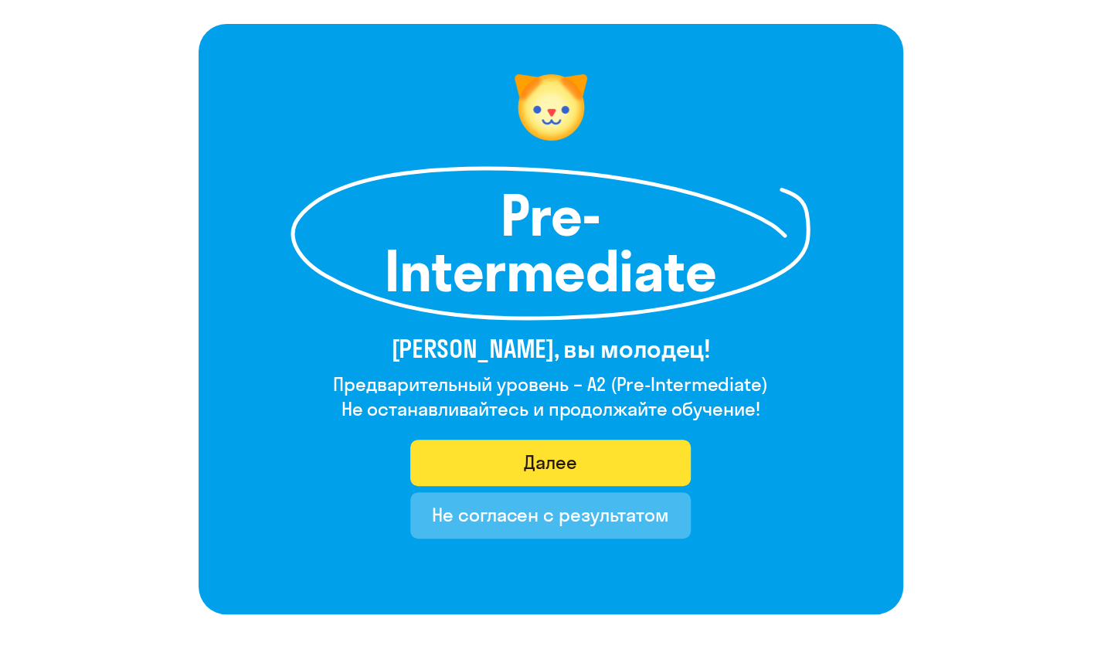
click at [561, 457] on div "Далее" at bounding box center [550, 462] width 53 height 25
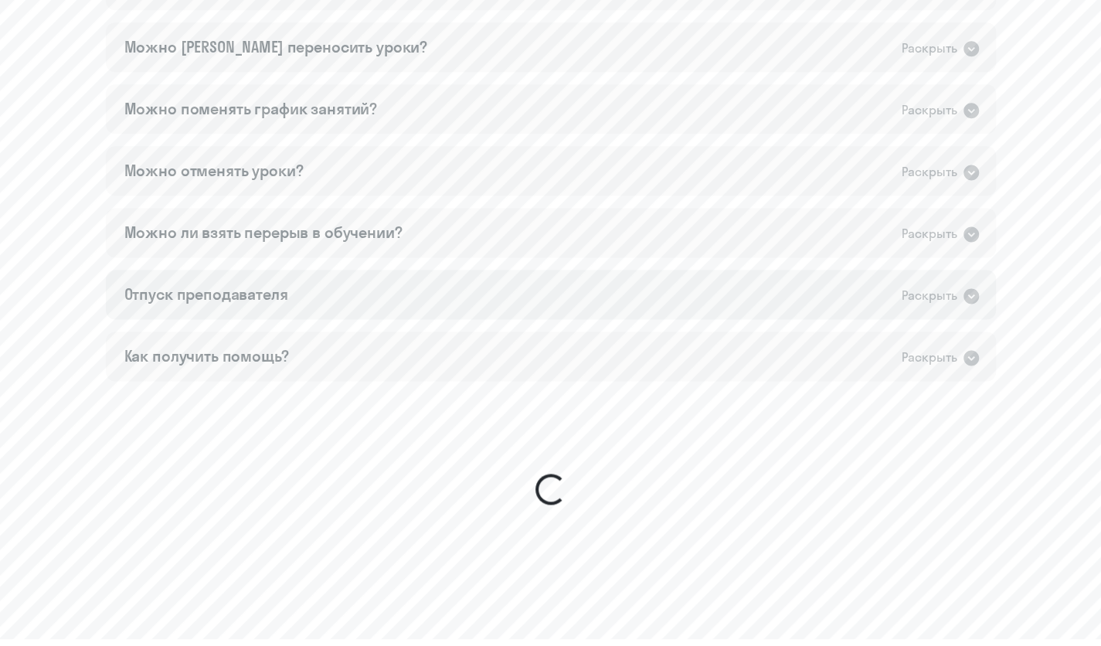
scroll to position [927, 0]
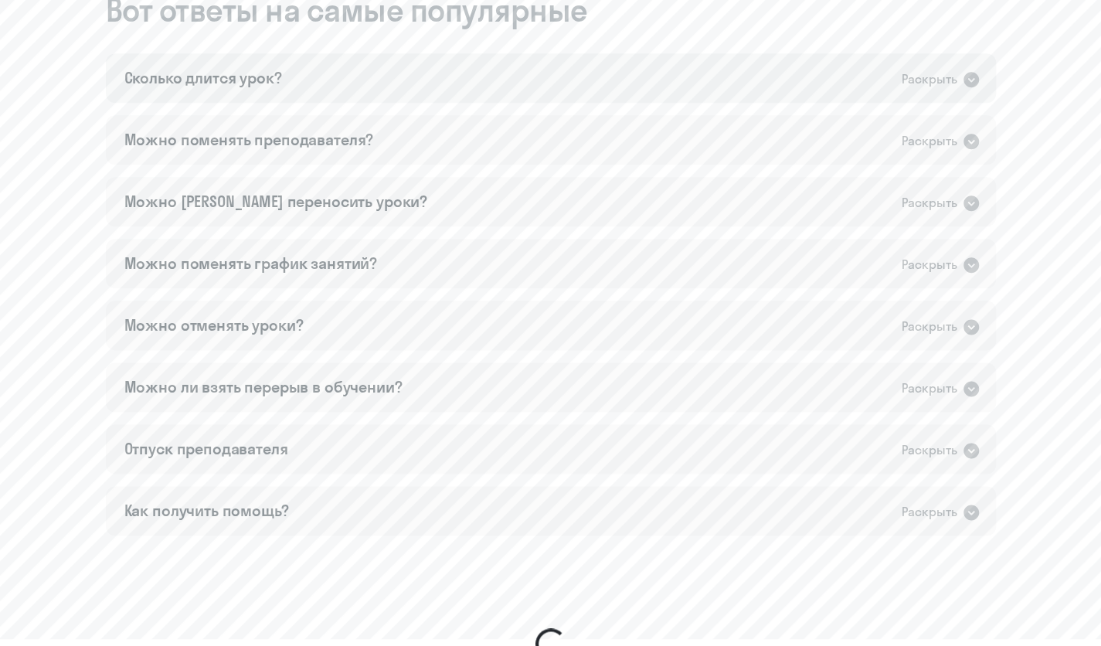
click at [953, 87] on div "Раскрыть" at bounding box center [930, 79] width 56 height 19
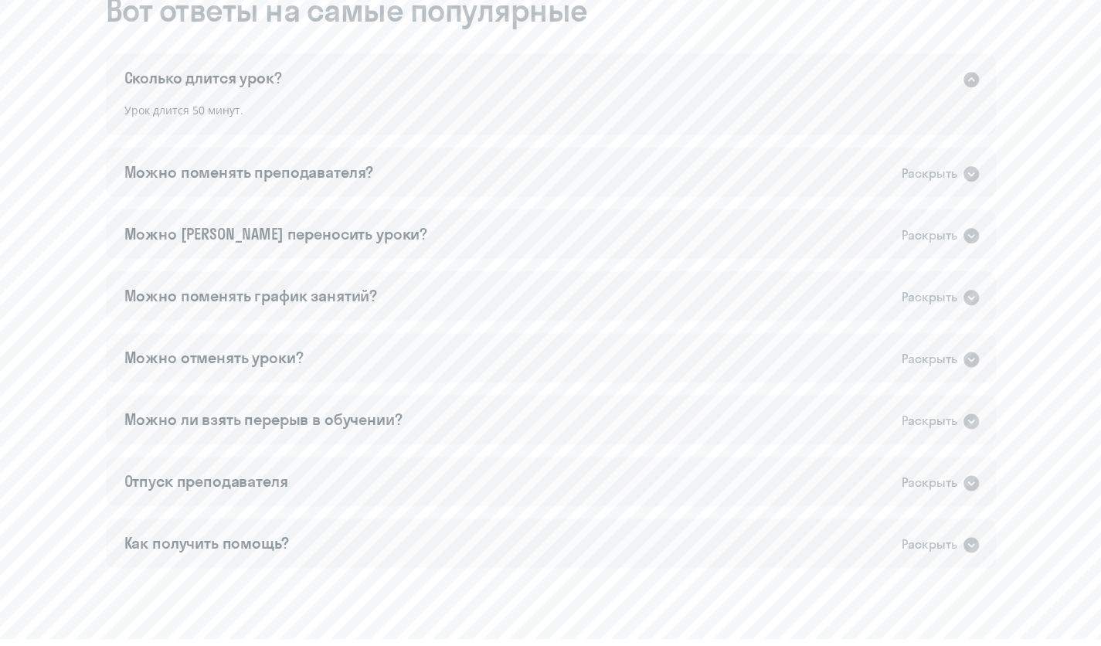
click at [975, 79] on icon at bounding box center [970, 79] width 15 height 15
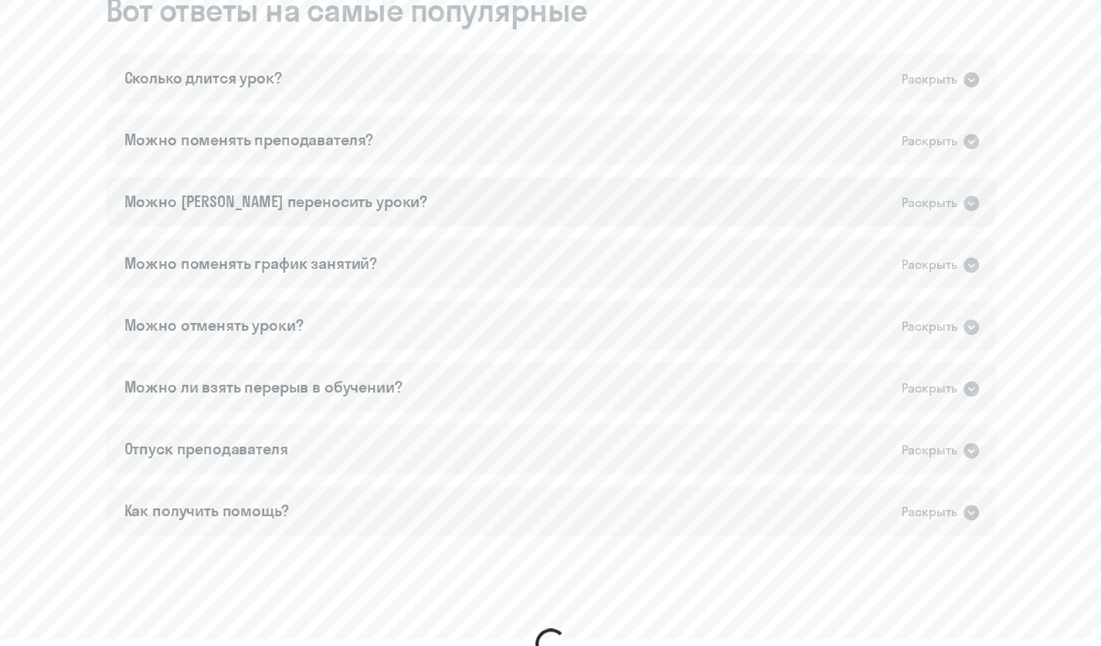
click at [970, 198] on icon at bounding box center [970, 202] width 15 height 15
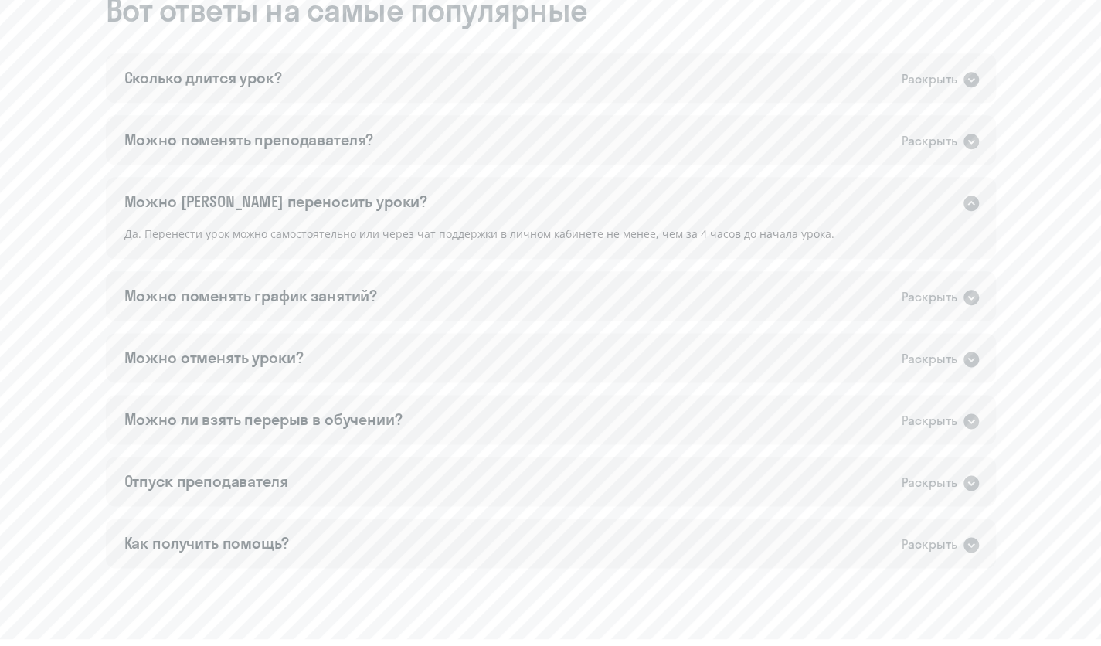
click at [970, 198] on icon at bounding box center [970, 202] width 15 height 15
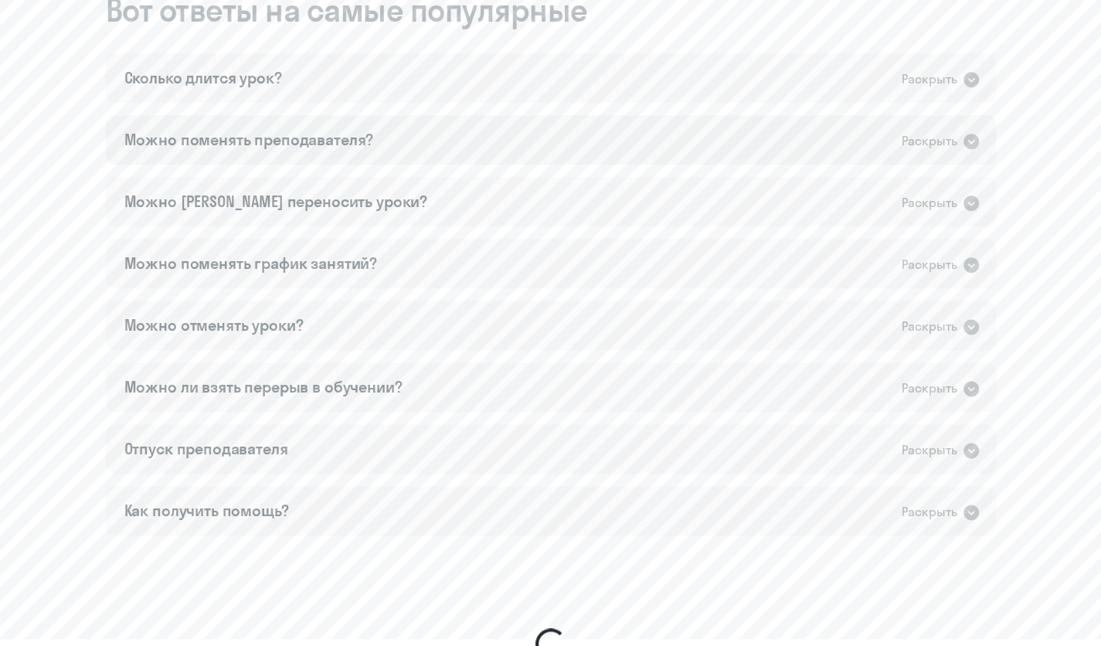
click at [966, 142] on icon at bounding box center [970, 141] width 15 height 15
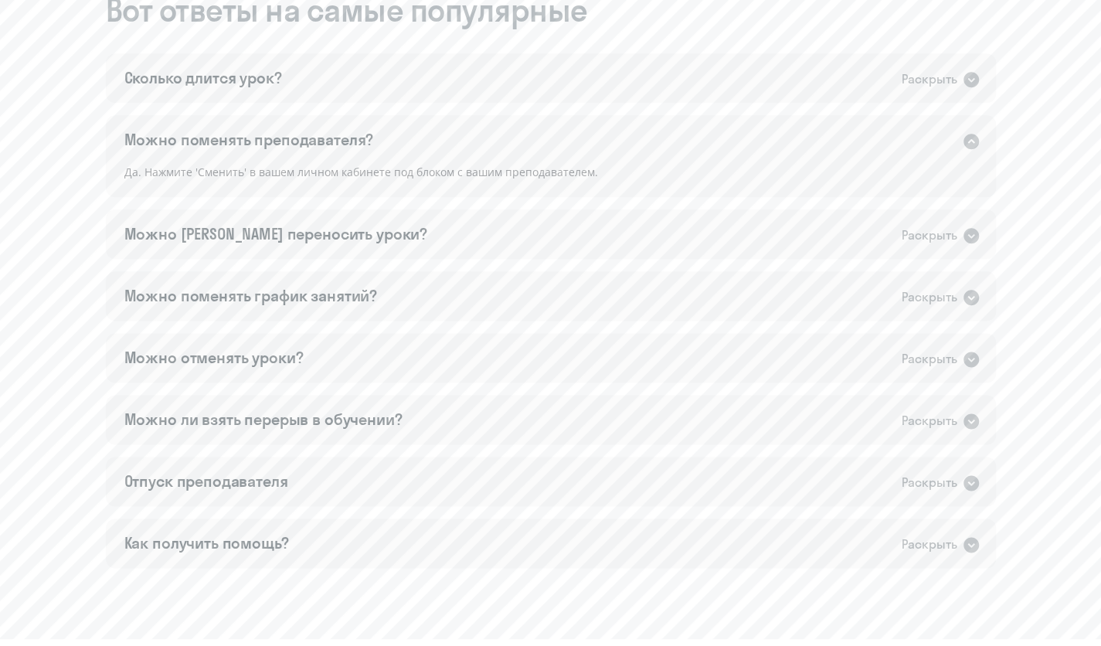
click at [966, 142] on icon at bounding box center [970, 141] width 15 height 15
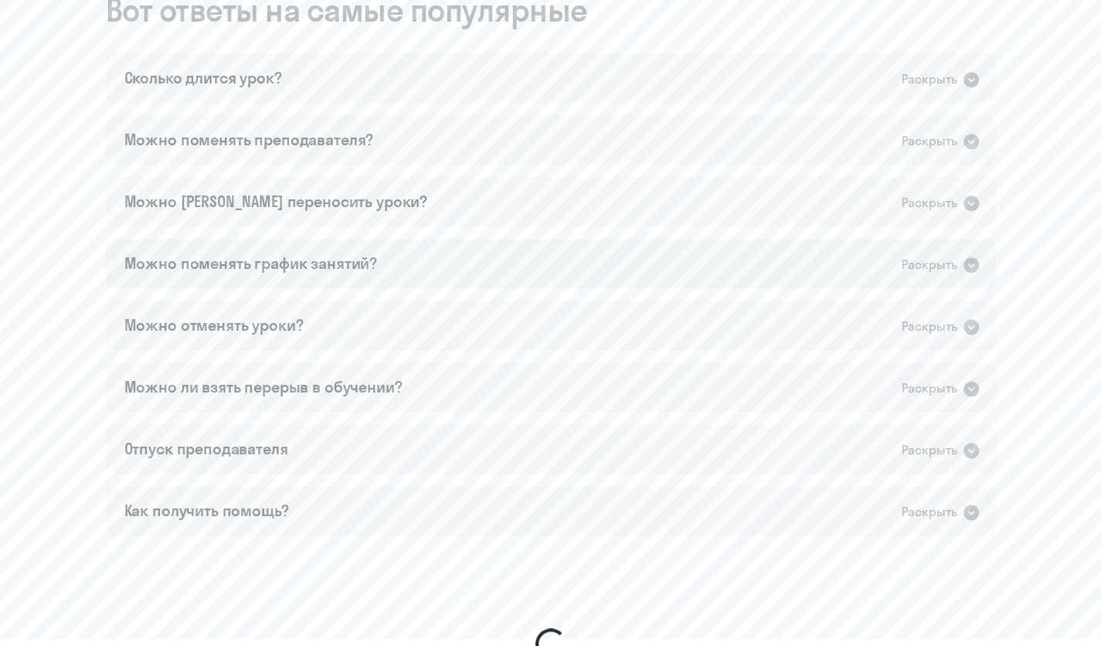
click at [962, 269] on icon at bounding box center [971, 265] width 19 height 19
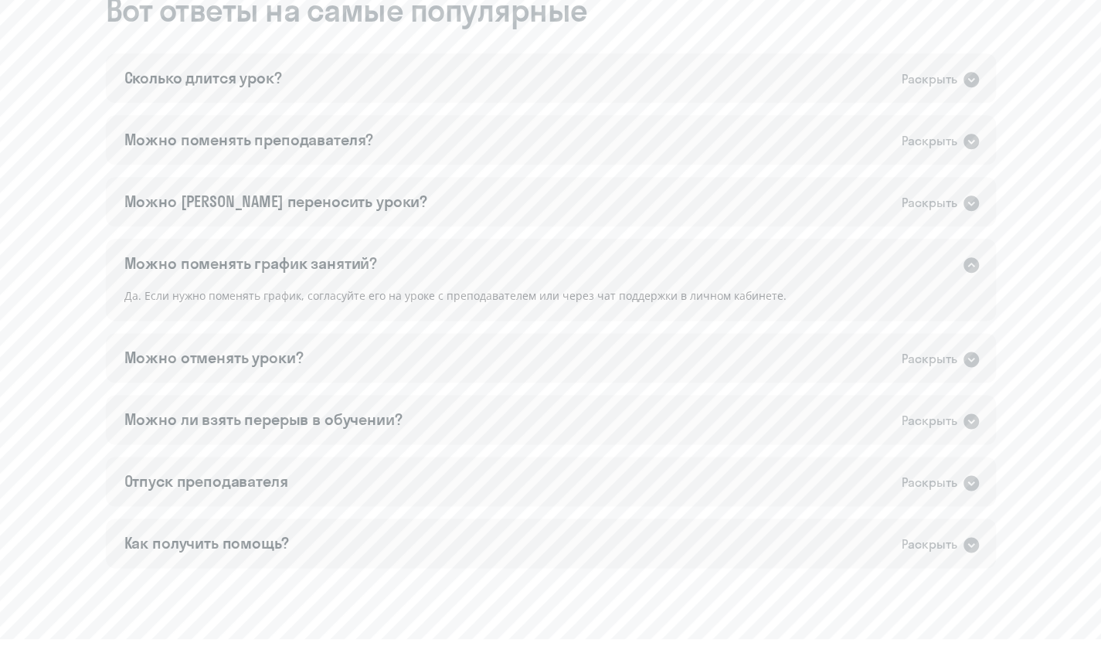
click at [961, 269] on div "Раскрыть" at bounding box center [941, 264] width 79 height 20
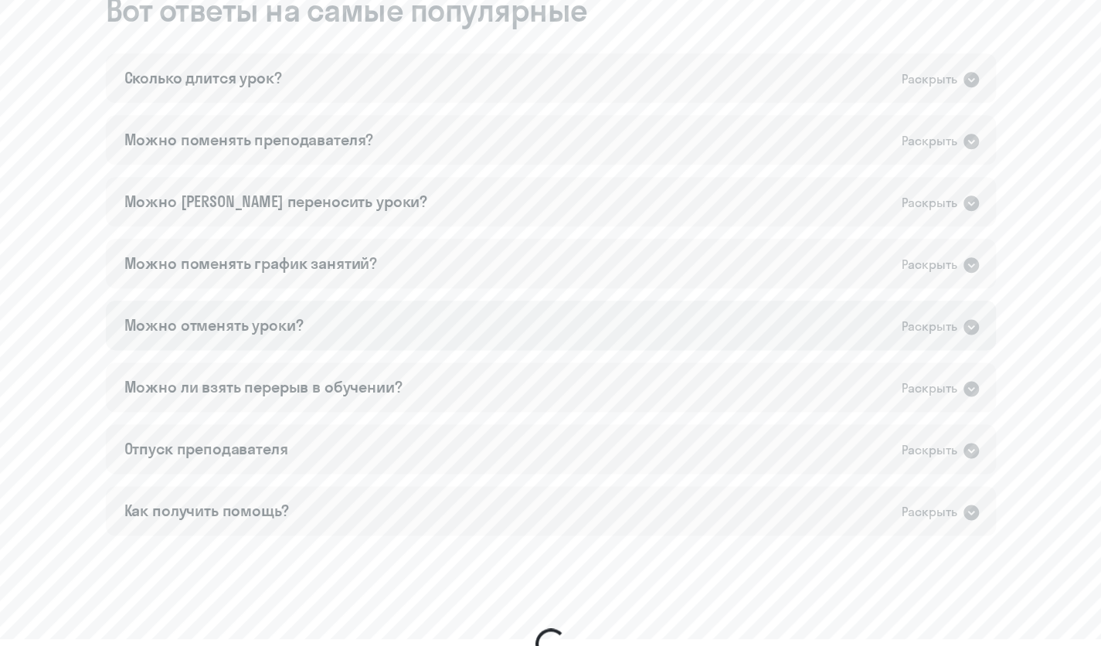
click at [952, 324] on div "Раскрыть" at bounding box center [930, 326] width 56 height 19
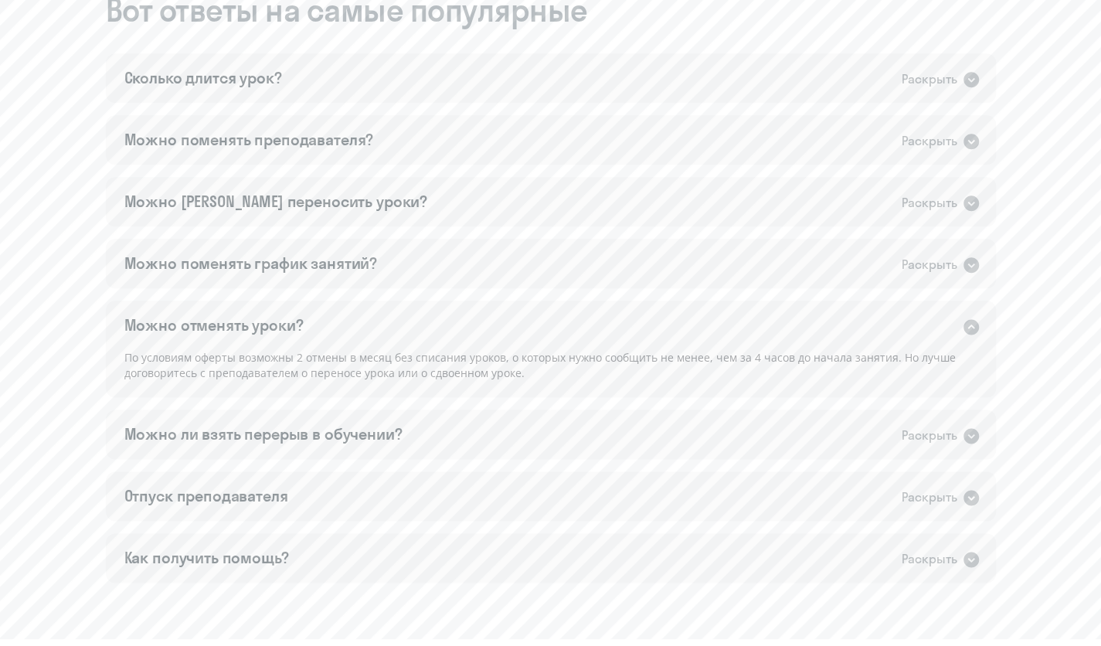
click at [952, 324] on div "Раскрыть" at bounding box center [930, 326] width 56 height 19
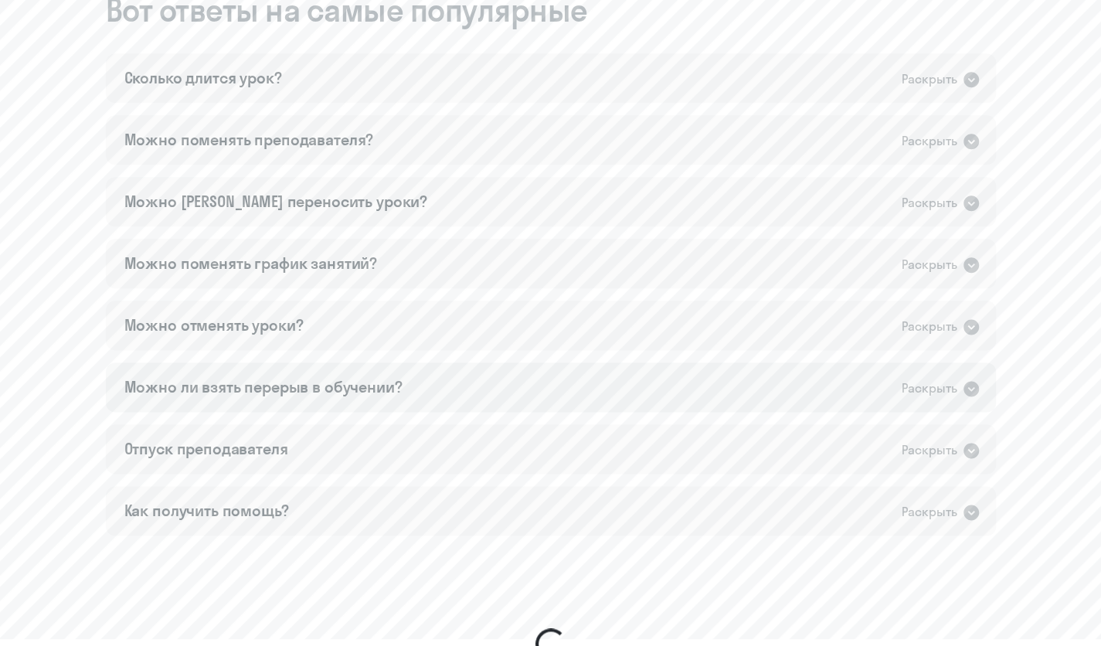
click at [956, 384] on div "Раскрыть" at bounding box center [941, 388] width 79 height 20
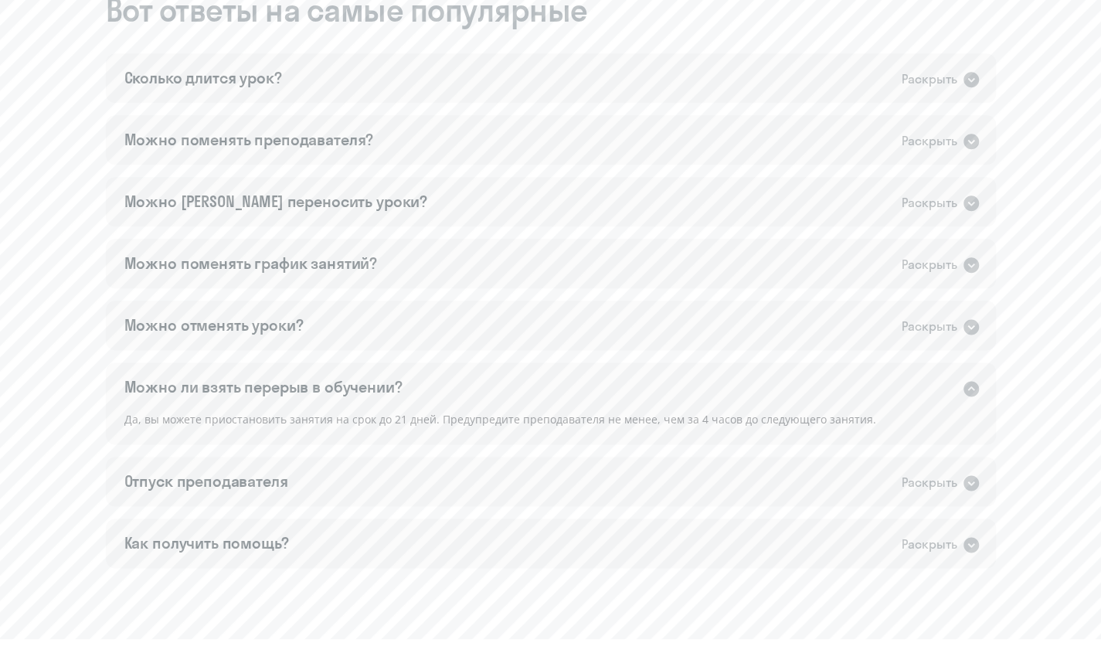
click at [956, 384] on div "Раскрыть" at bounding box center [941, 388] width 79 height 20
click at [966, 457] on div "Отпуск преподавателя Раскрыть" at bounding box center [551, 481] width 890 height 49
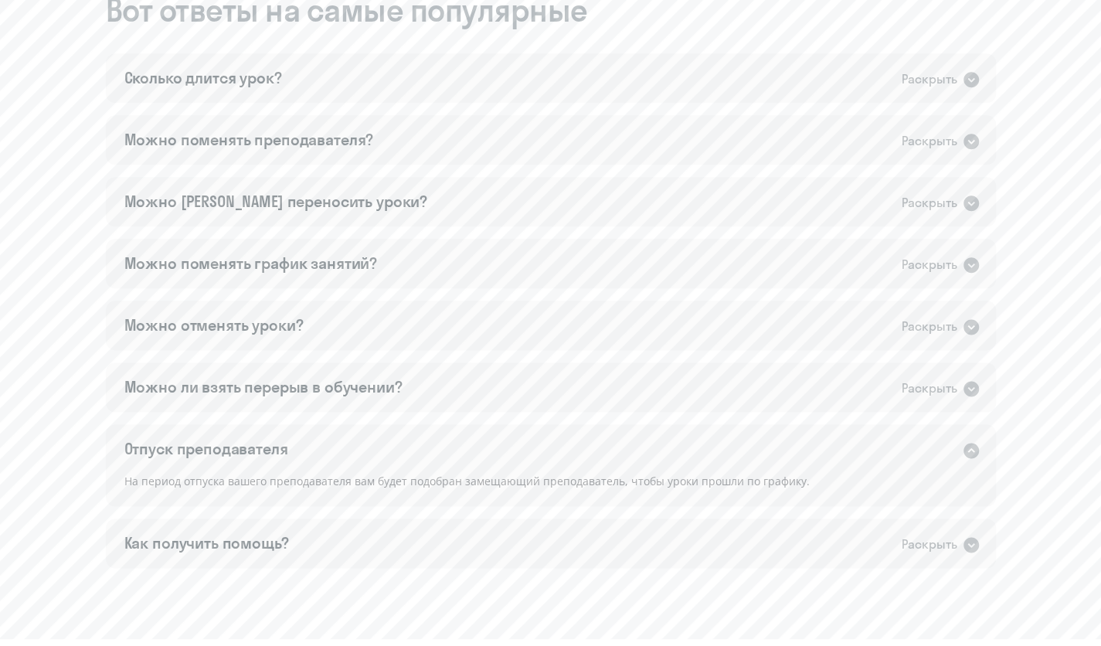
click at [953, 443] on div "Раскрыть" at bounding box center [930, 449] width 56 height 19
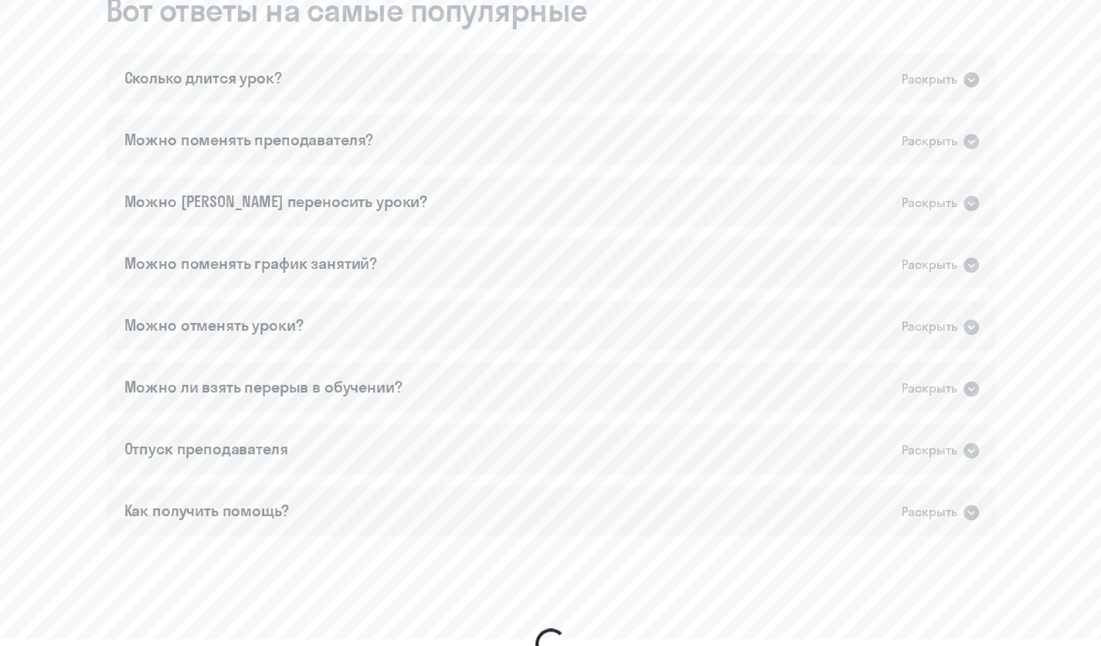
scroll to position [1187, 0]
